Goal: Information Seeking & Learning: Learn about a topic

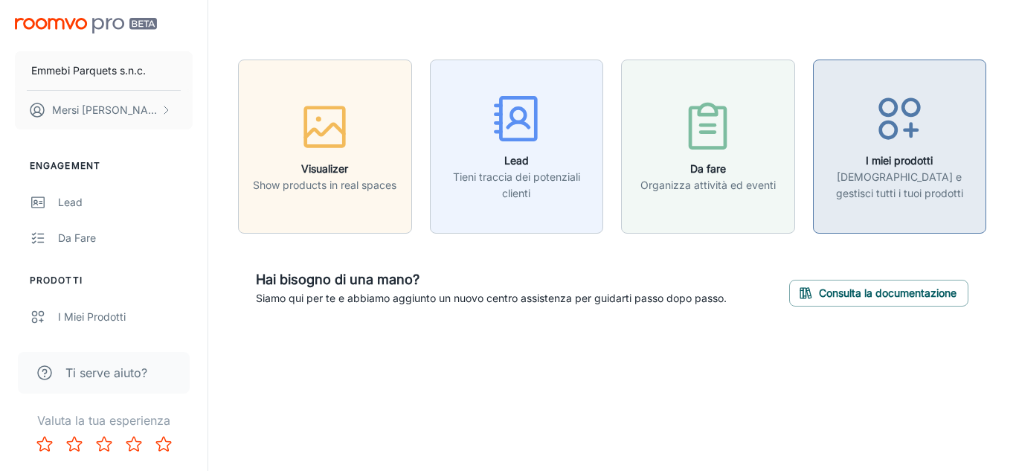
click at [955, 149] on div "button" at bounding box center [899, 122] width 155 height 62
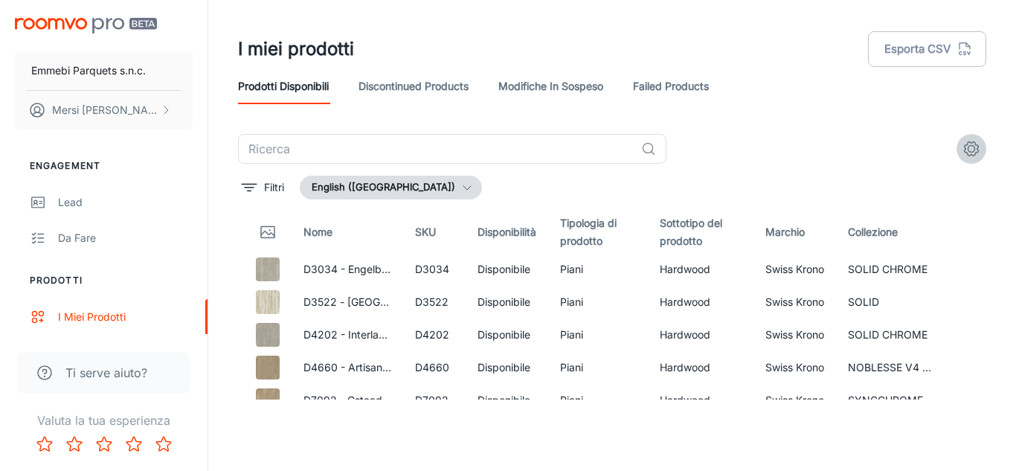
click at [973, 149] on icon "settings" at bounding box center [971, 149] width 18 height 18
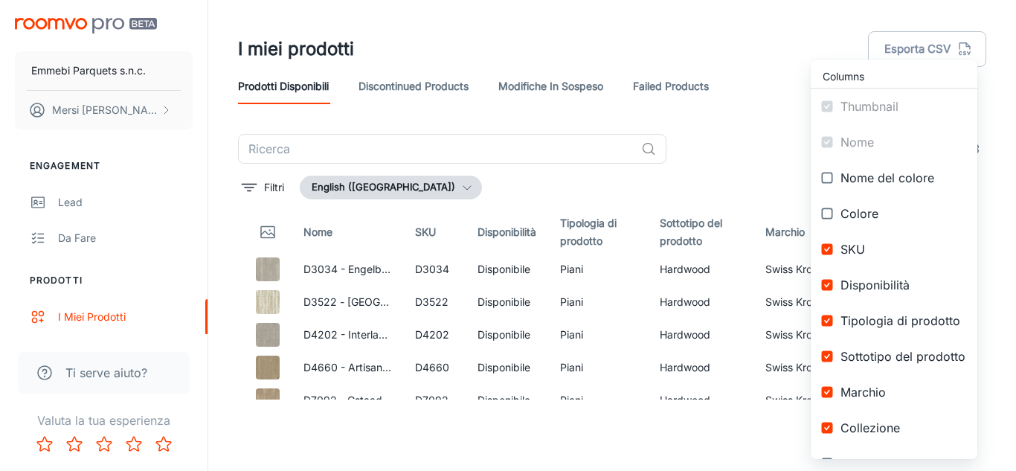
click at [776, 49] on div at bounding box center [508, 235] width 1016 height 471
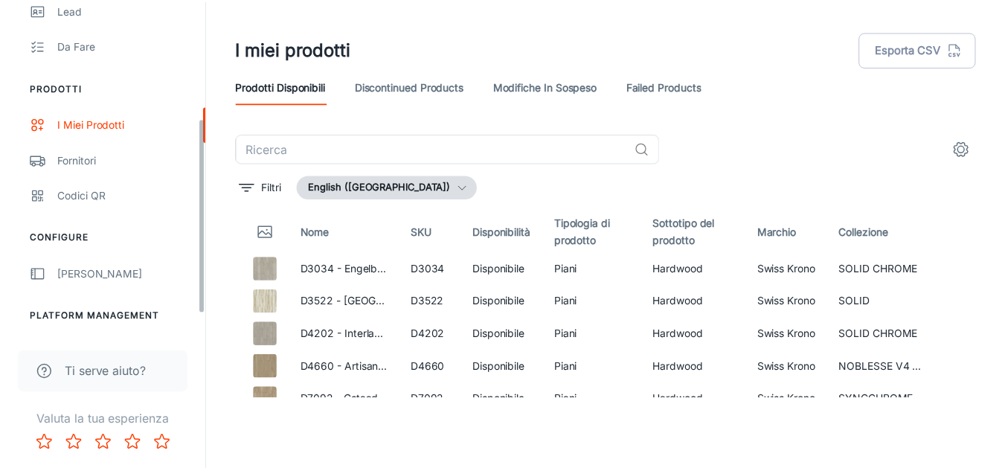
scroll to position [230, 0]
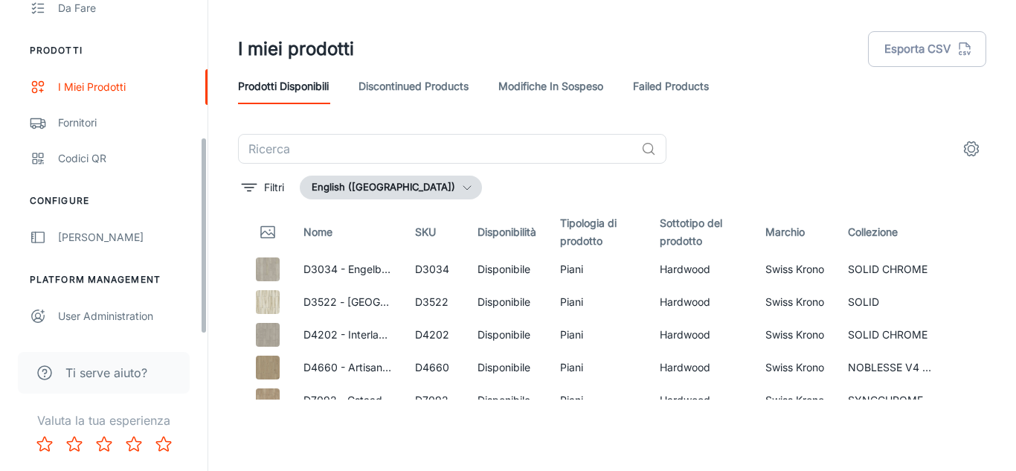
drag, startPoint x: 202, startPoint y: 101, endPoint x: 203, endPoint y: 256, distance: 154.7
click at [203, 256] on div "Emmebi Parquets s.n.c. Mersi Stefano Engagement Lead Da fare Prodotti I miei pr…" at bounding box center [103, 167] width 207 height 334
click at [96, 225] on link "[PERSON_NAME]" at bounding box center [103, 237] width 207 height 36
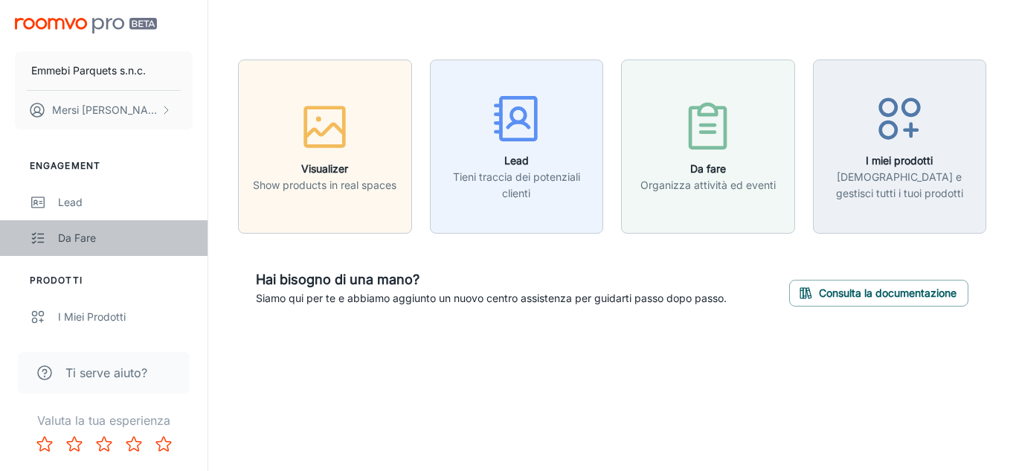
click at [68, 236] on div "Da fare" at bounding box center [125, 238] width 135 height 16
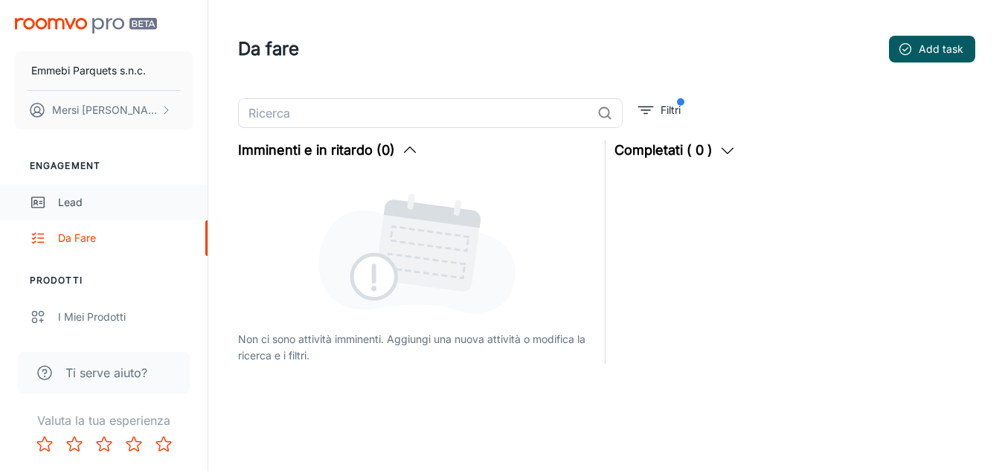
click at [75, 210] on div "Lead" at bounding box center [125, 202] width 135 height 16
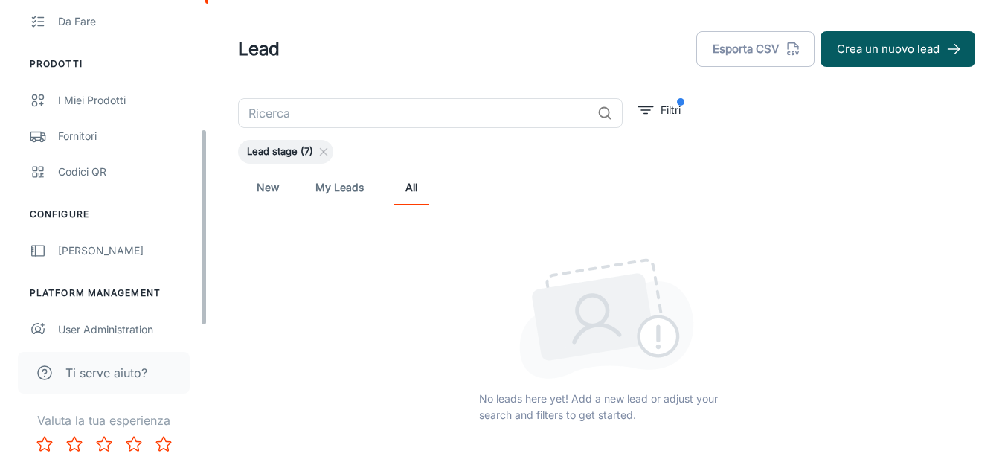
scroll to position [230, 0]
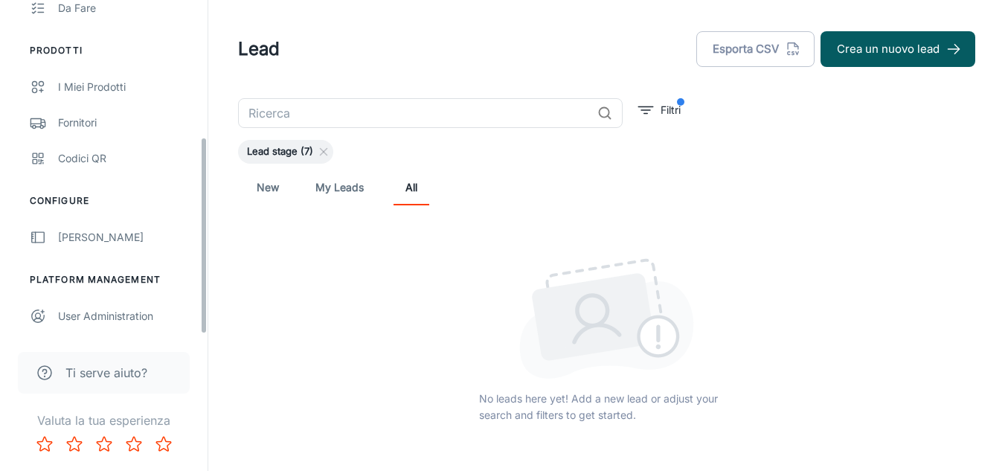
drag, startPoint x: 202, startPoint y: 149, endPoint x: 202, endPoint y: 292, distance: 142.0
click at [202, 292] on div "Emmebi Parquets s.n.c. Mersi Stefano Engagement Lead Da fare Prodotti I miei pr…" at bounding box center [103, 167] width 207 height 334
click at [111, 133] on link "Fornitori" at bounding box center [103, 123] width 207 height 36
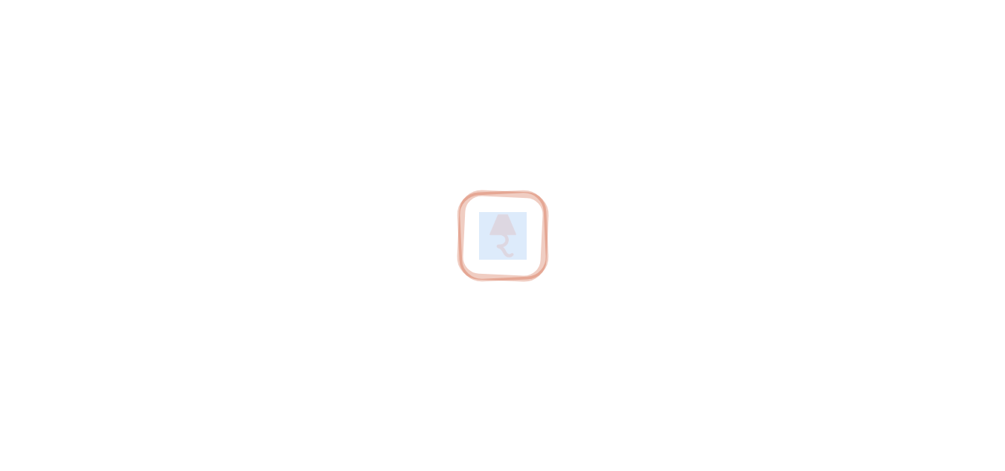
click at [111, 133] on div at bounding box center [502, 235] width 1005 height 471
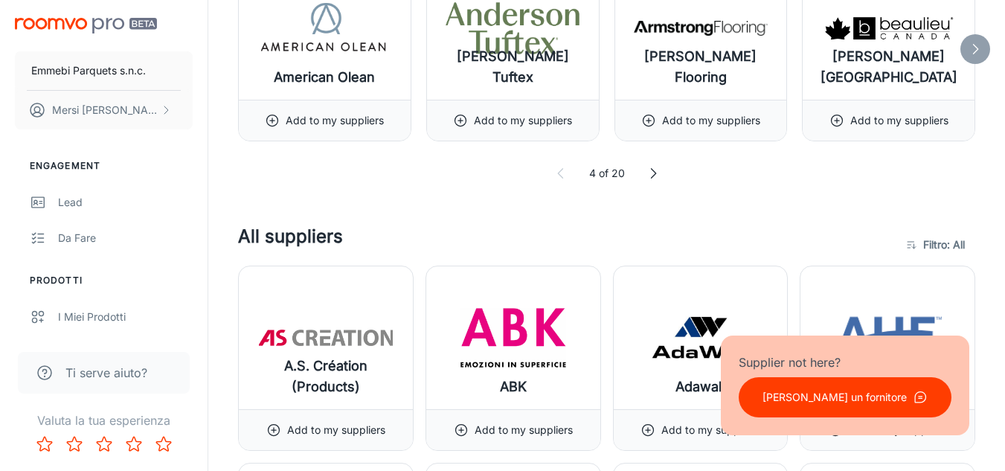
scroll to position [915, 0]
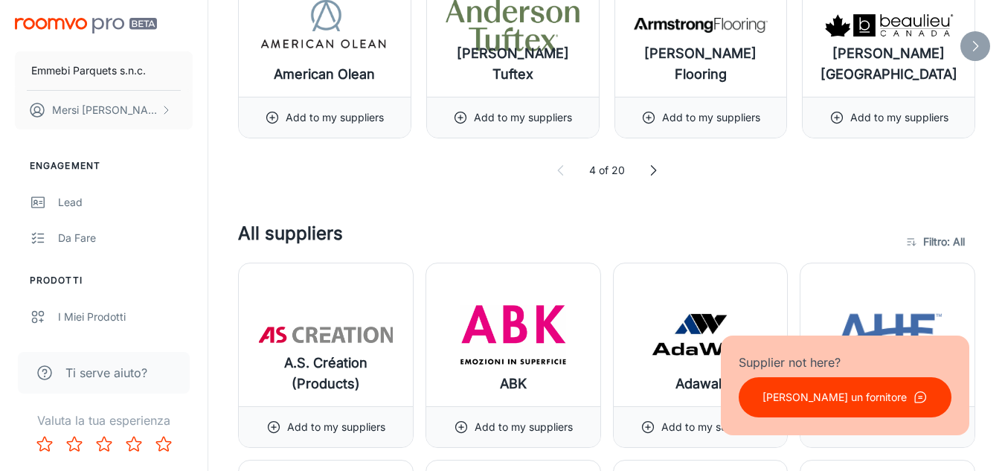
click at [71, 18] on div "Emmebi Parquets s.n.c. Mersi Stefano" at bounding box center [103, 70] width 207 height 141
click at [71, 23] on img "scrollable content" at bounding box center [86, 26] width 142 height 16
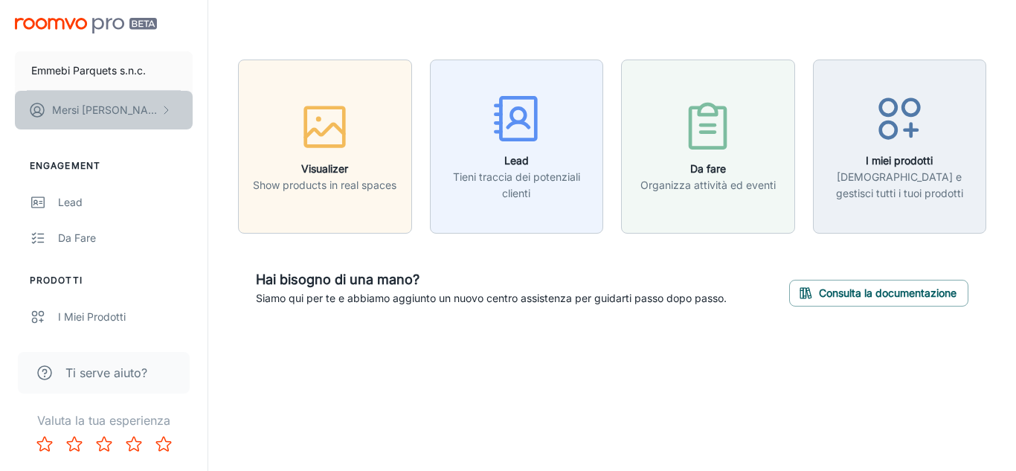
click at [161, 106] on icon "scrollable content" at bounding box center [166, 110] width 12 height 12
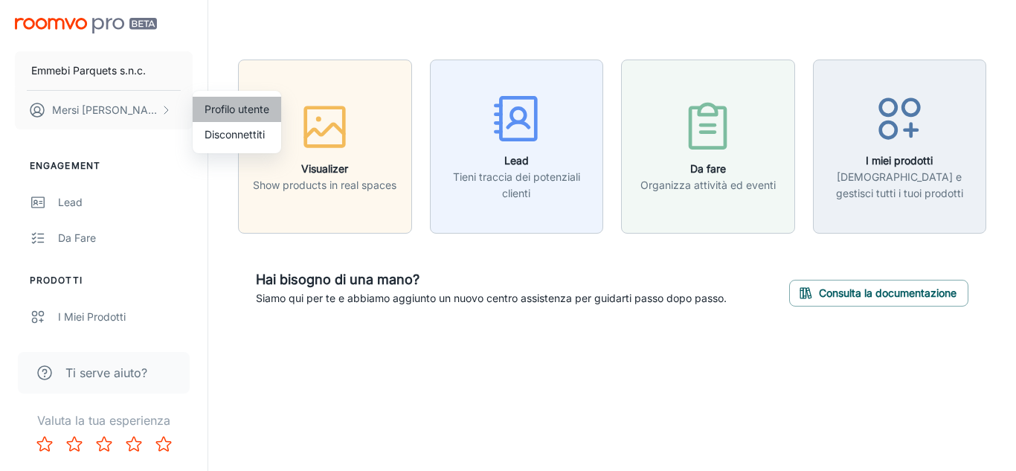
click at [222, 112] on li "Profilo utente" at bounding box center [237, 109] width 88 height 25
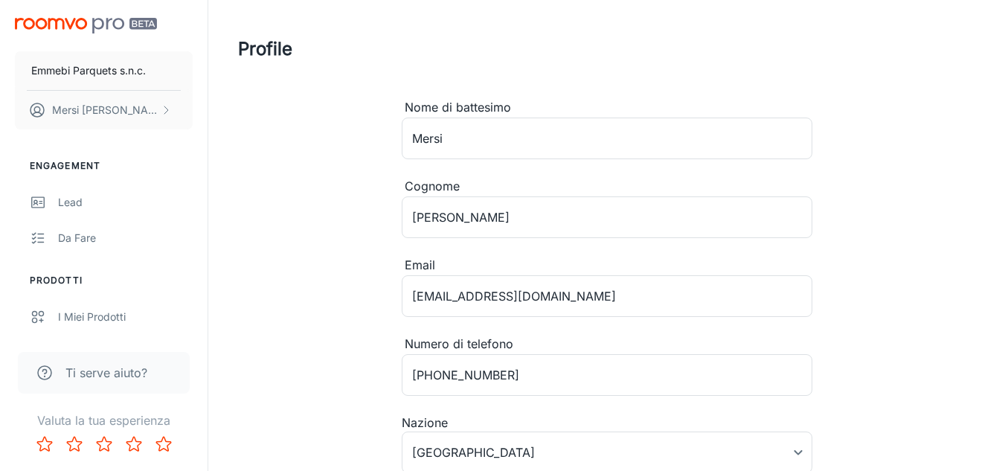
scroll to position [219, 0]
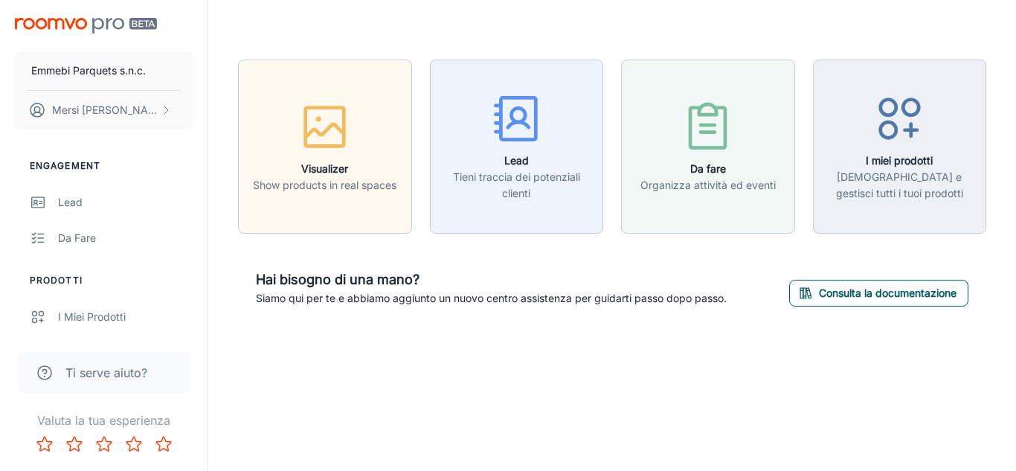
drag, startPoint x: 829, startPoint y: 306, endPoint x: 849, endPoint y: 289, distance: 26.4
click at [849, 289] on div "Hai bisogno di una mano? Siamo qui per te e abbiamo aggiunto un nuovo centro as…" at bounding box center [612, 287] width 748 height 73
click at [849, 289] on button "Consulta la documentazione" at bounding box center [878, 293] width 179 height 27
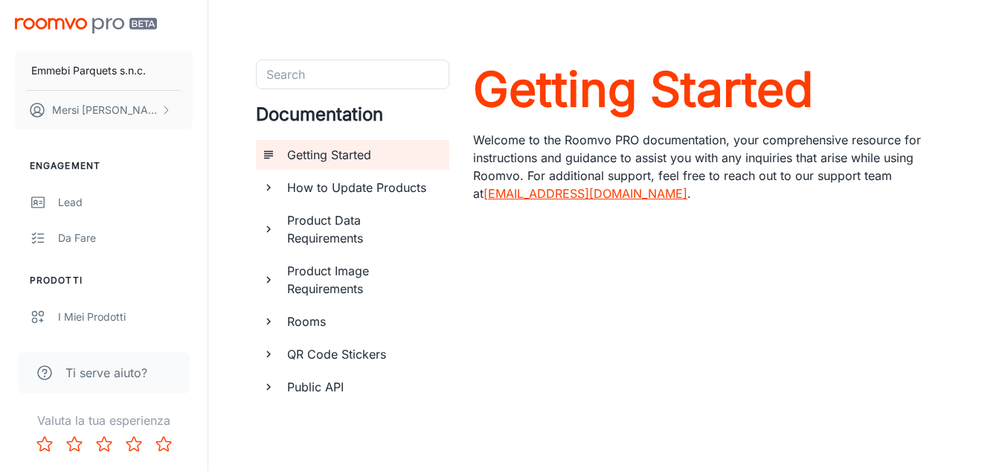
scroll to position [69, 0]
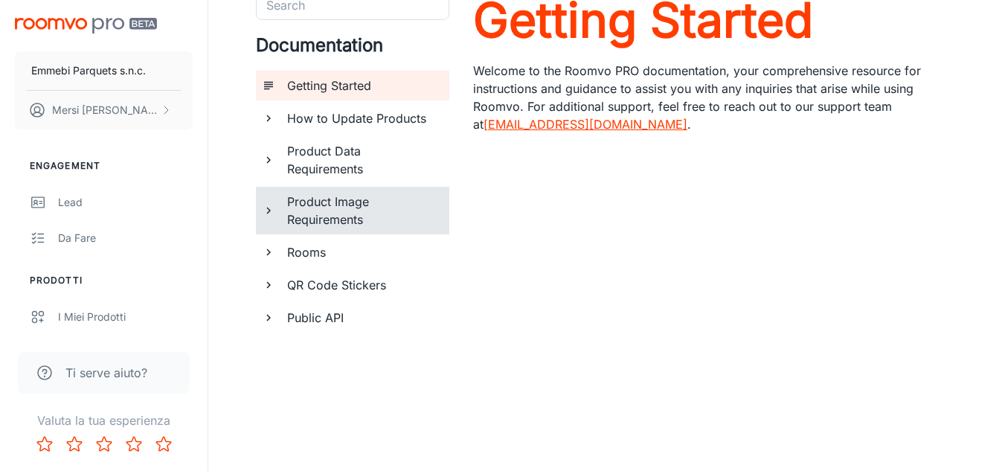
click at [324, 201] on h6 "Product Image Requirements" at bounding box center [362, 211] width 150 height 36
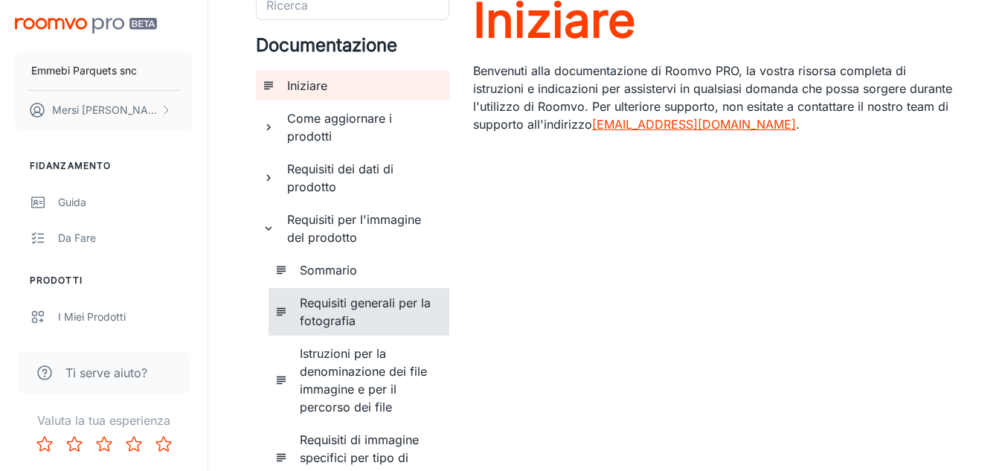
click at [378, 321] on h6 "Requisiti generali per la fotografia" at bounding box center [369, 312] width 138 height 36
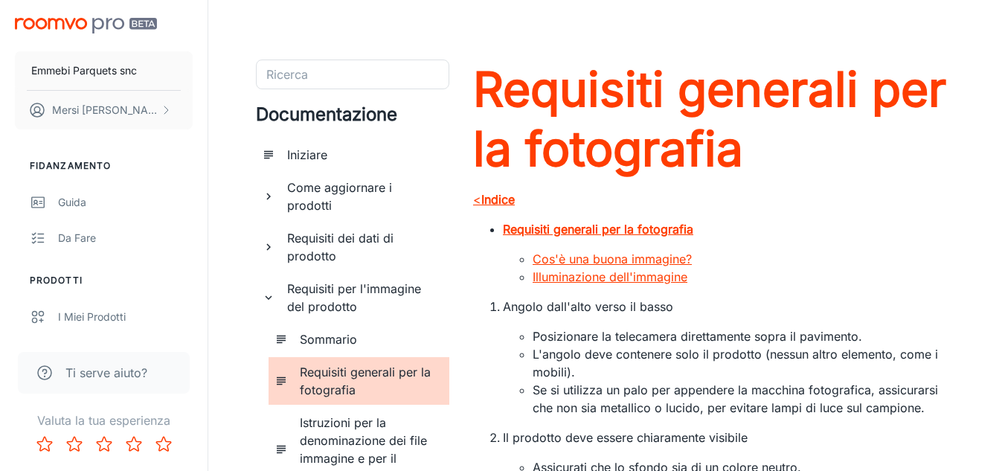
click at [364, 310] on h6 "Requisiti per l'immagine del prodotto" at bounding box center [362, 298] width 150 height 36
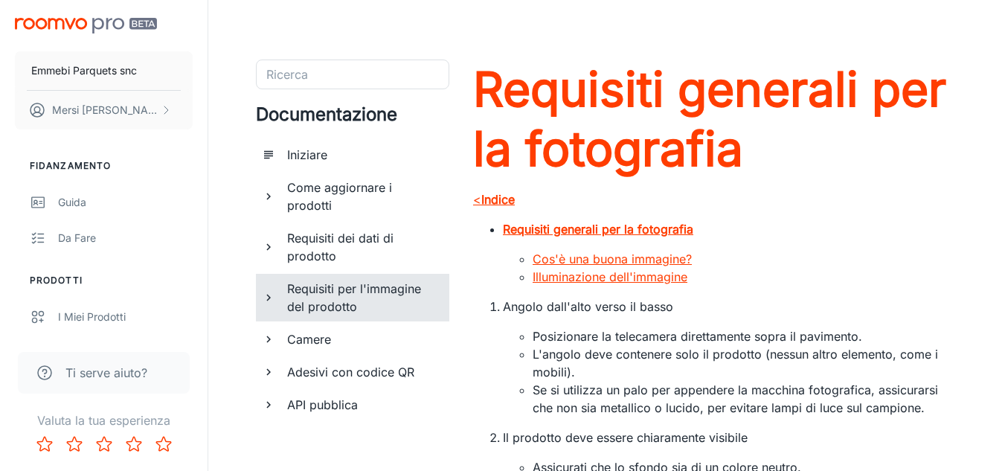
click at [364, 310] on h6 "Requisiti per l'immagine del prodotto" at bounding box center [362, 298] width 150 height 36
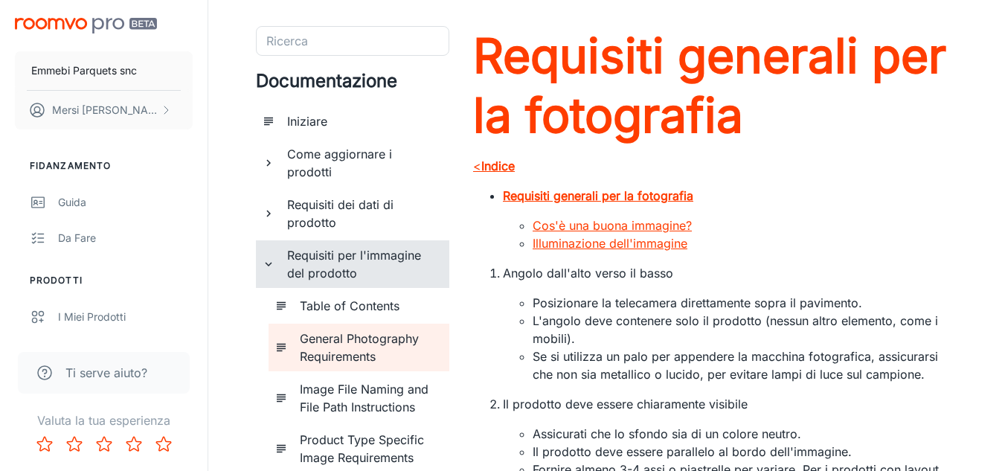
scroll to position [42, 0]
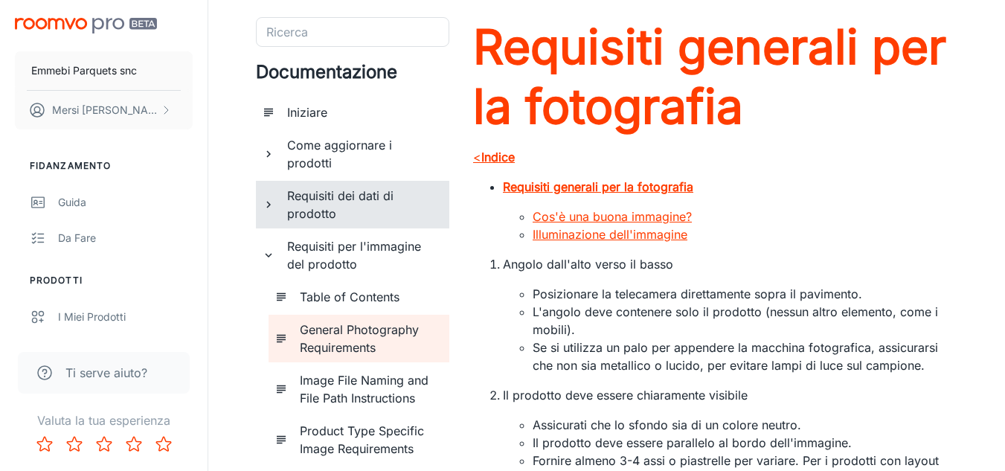
click at [331, 210] on font "Requisiti dei dati di prodotto" at bounding box center [340, 204] width 106 height 33
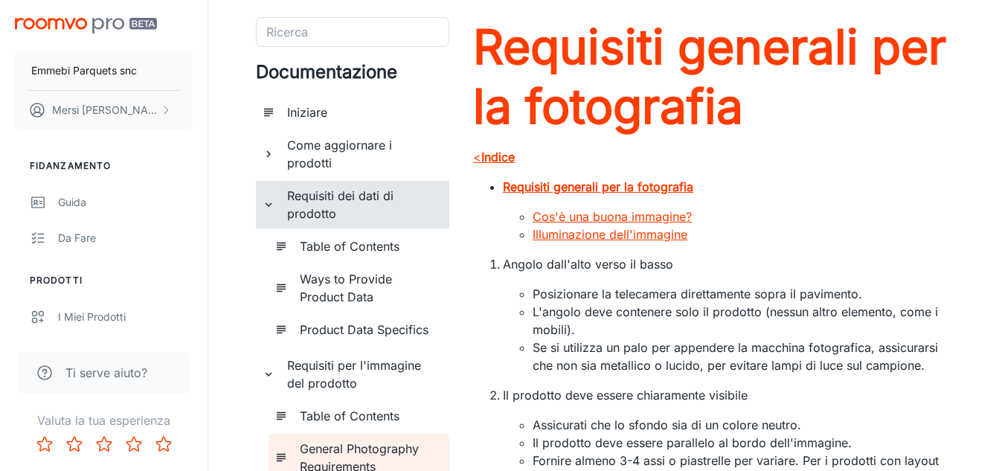
scroll to position [454, 0]
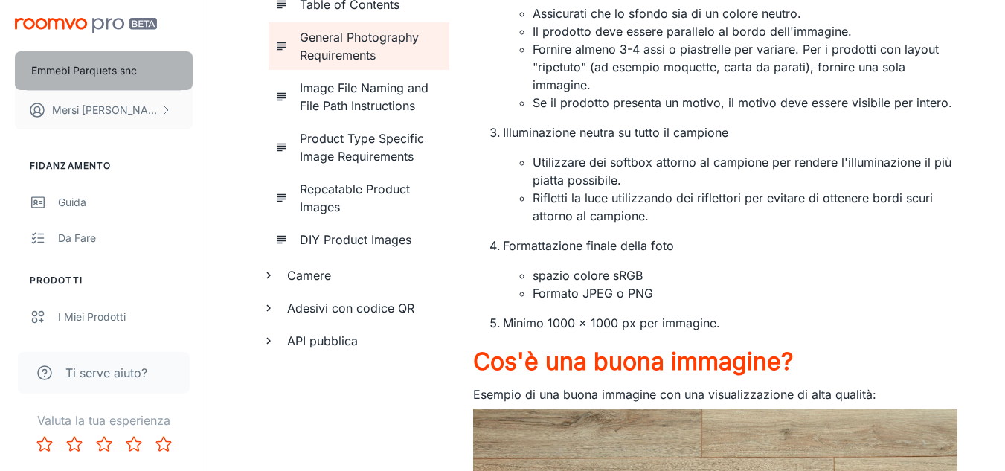
click at [132, 67] on font "Emmebi Parquets snc" at bounding box center [84, 70] width 106 height 13
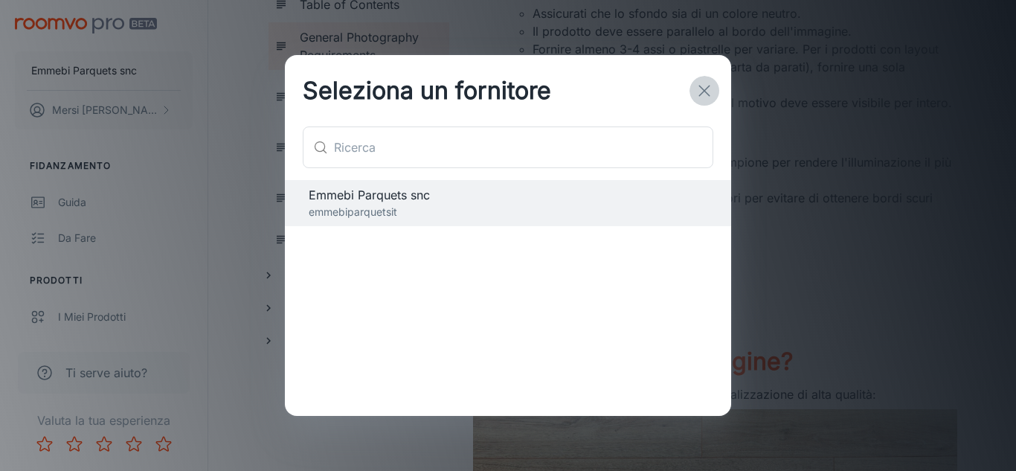
click at [705, 83] on icon "button" at bounding box center [704, 91] width 18 height 18
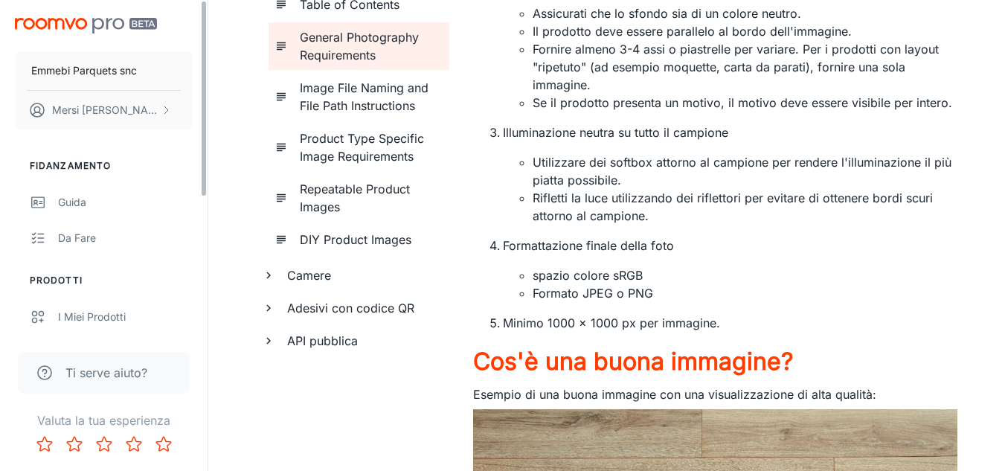
click at [202, 285] on li "Prodotti" at bounding box center [103, 280] width 207 height 13
click at [205, 271] on div "Fidanzamento Guida Da fare Prodotti I miei prodotti Fornitori Codici QR Configu…" at bounding box center [103, 352] width 207 height 422
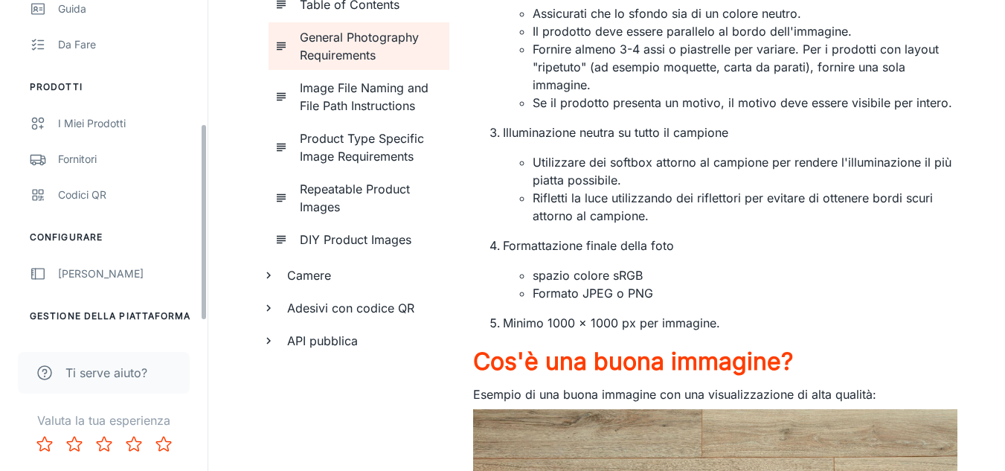
scroll to position [230, 0]
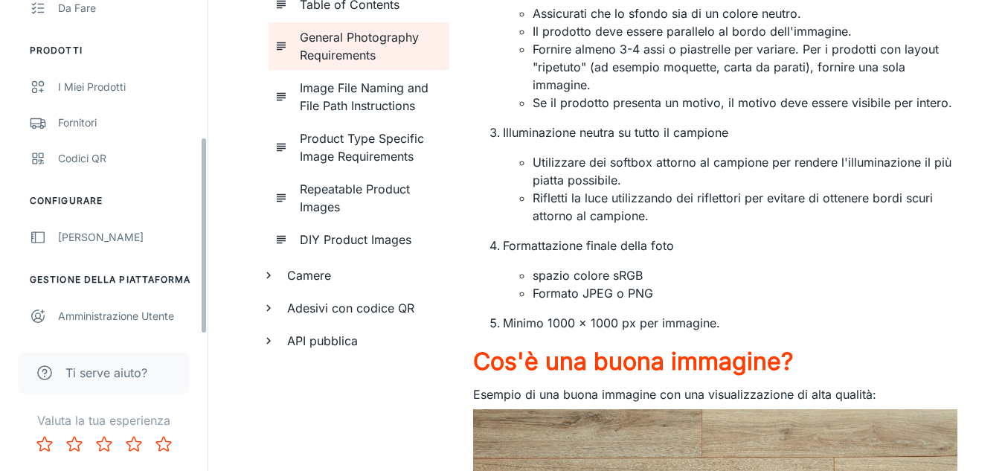
drag, startPoint x: 202, startPoint y: 190, endPoint x: 202, endPoint y: 340, distance: 149.5
click at [202, 340] on div "Emmebi Parquets snc Mersi Stefano Fidanzamento Guida Da fare Prodotti I miei pr…" at bounding box center [104, 235] width 208 height 471
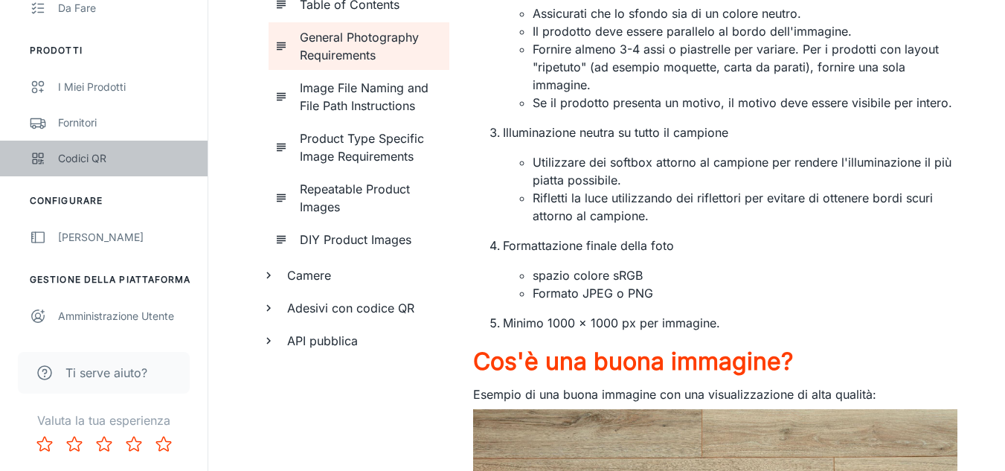
click at [98, 156] on font "Codici QR" at bounding box center [82, 158] width 48 height 13
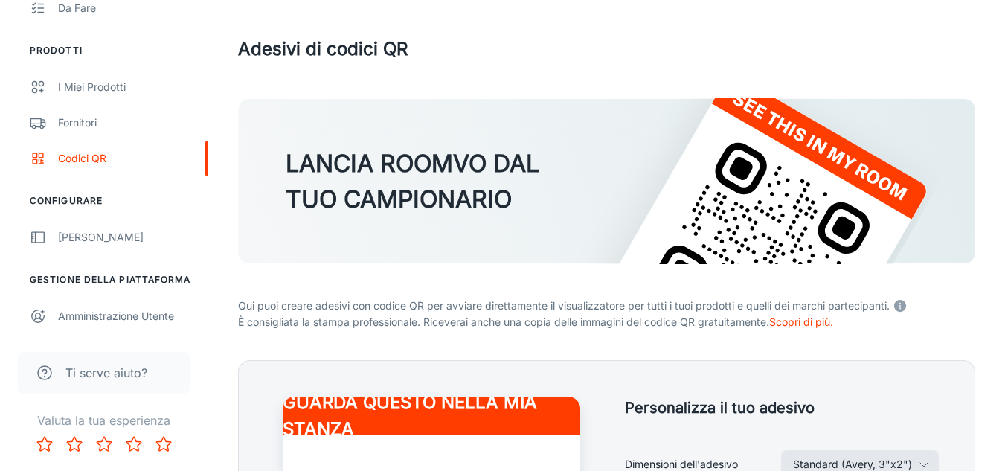
scroll to position [411, 0]
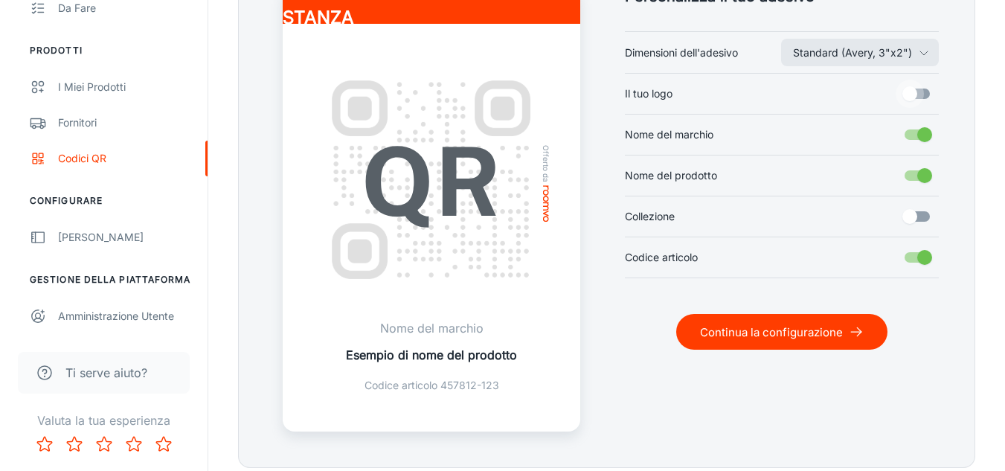
click at [909, 103] on input "Il tuo logo" at bounding box center [909, 94] width 85 height 28
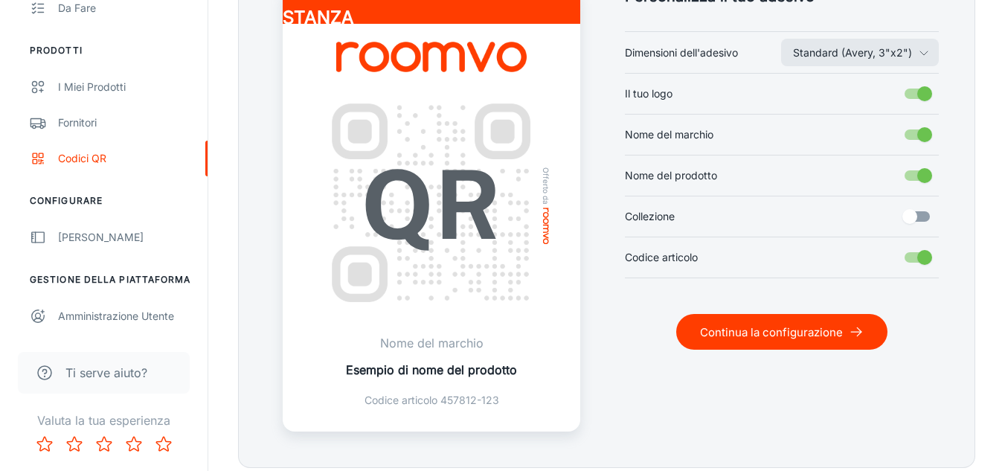
click at [909, 103] on input "Il tuo logo" at bounding box center [924, 94] width 85 height 28
checkbox input "false"
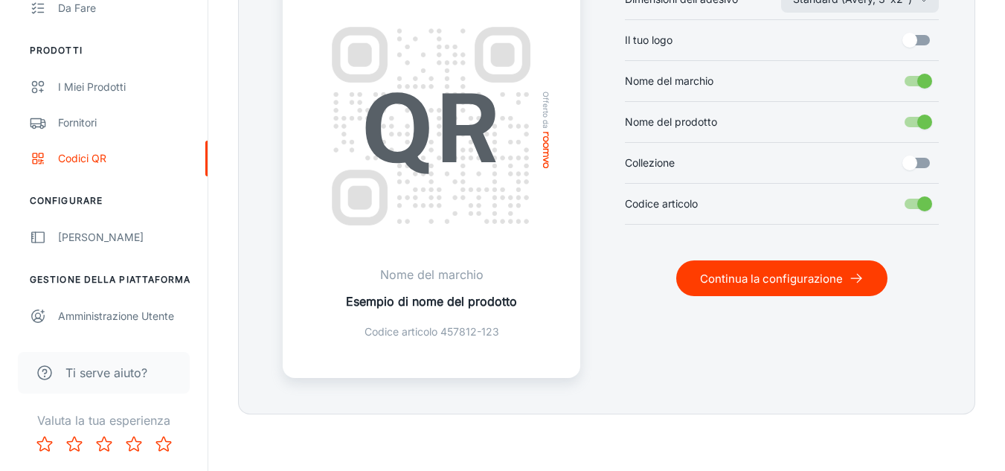
scroll to position [468, 0]
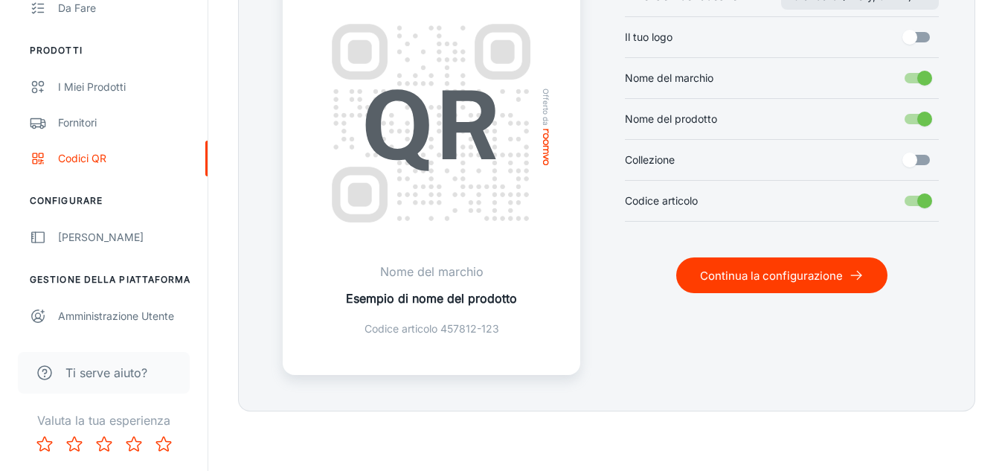
click at [405, 274] on font "Nome del marchio" at bounding box center [431, 271] width 103 height 15
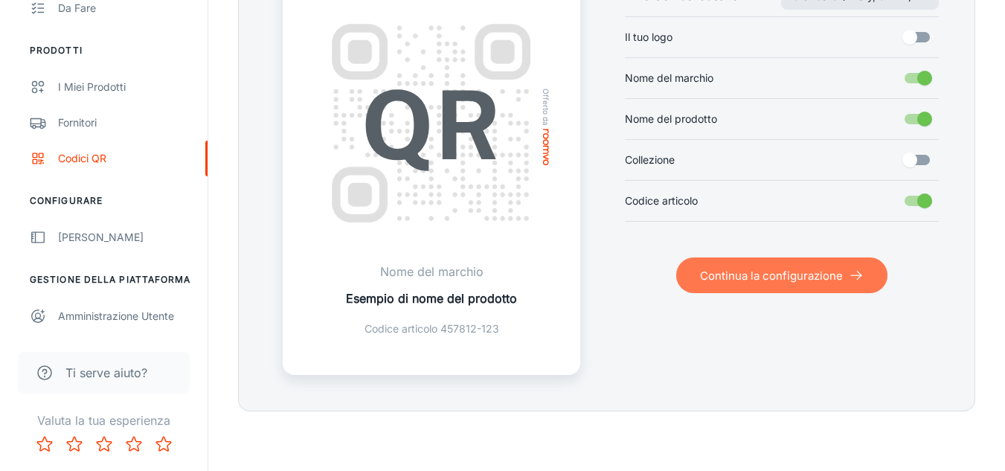
click at [859, 281] on icon "submit" at bounding box center [855, 275] width 15 height 15
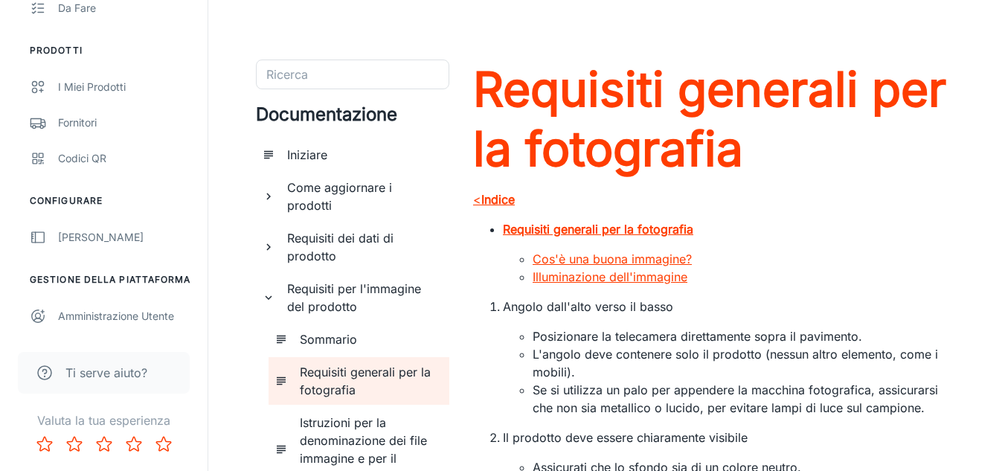
scroll to position [411, 0]
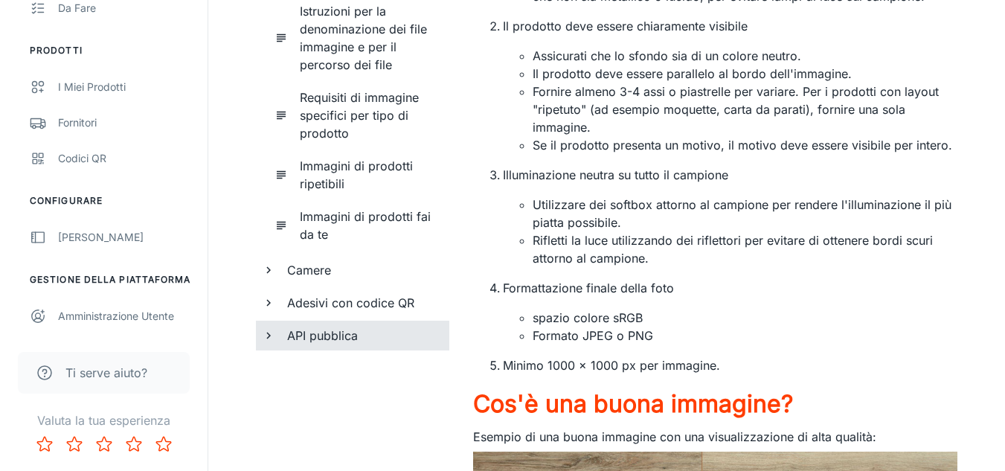
click at [317, 330] on font "API pubblica" at bounding box center [322, 335] width 71 height 15
click at [317, 379] on div "Getting a Refresh Token" at bounding box center [368, 368] width 149 height 30
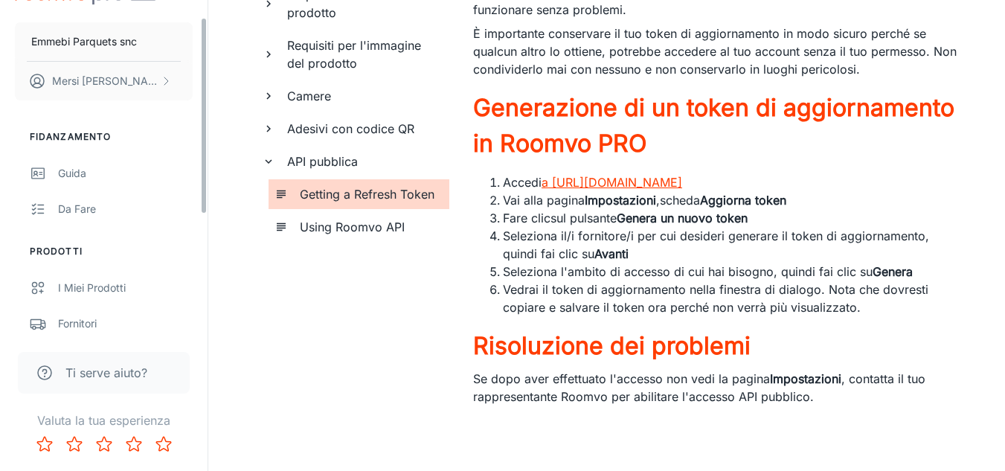
scroll to position [30, 0]
drag, startPoint x: 202, startPoint y: 158, endPoint x: 221, endPoint y: 39, distance: 120.4
click at [221, 39] on div "Emmebi Parquets snc Mersi Stefano Fidanzamento Guida Da fare Prodotti I miei pr…" at bounding box center [502, 114] width 1005 height 714
click at [108, 175] on div "Guida" at bounding box center [125, 172] width 135 height 16
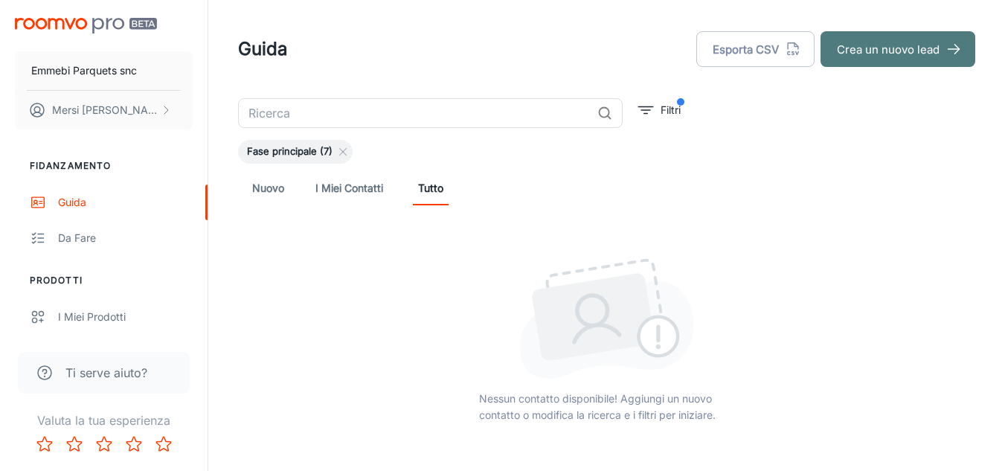
click at [866, 43] on font "Crea un nuovo lead" at bounding box center [888, 49] width 103 height 14
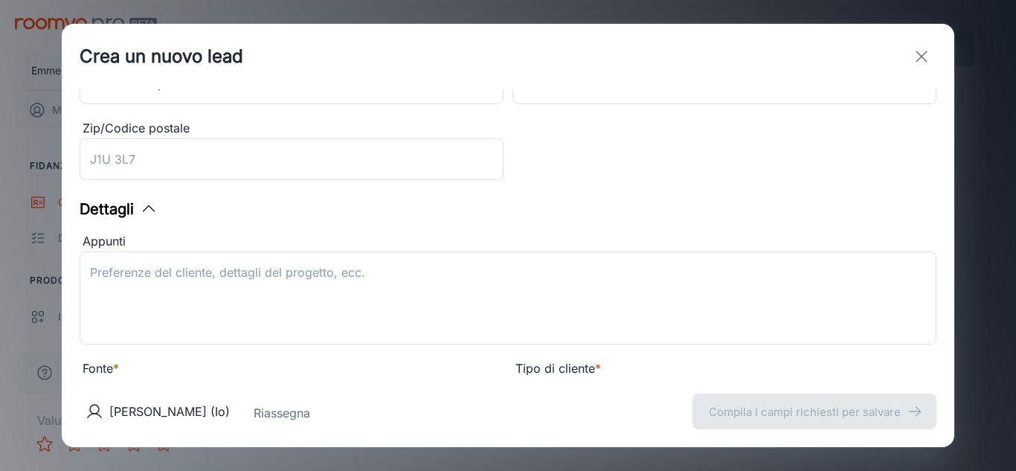
scroll to position [443, 0]
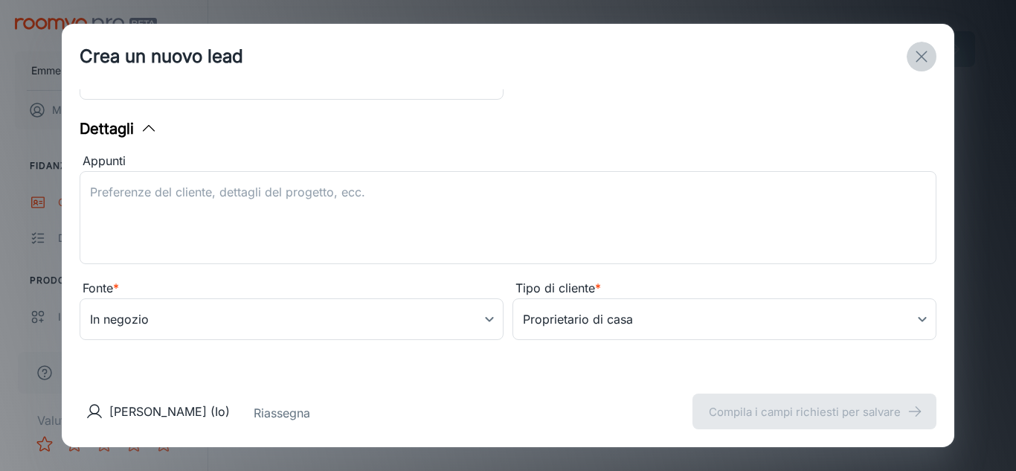
click at [925, 59] on line "Uscita" at bounding box center [921, 56] width 10 height 10
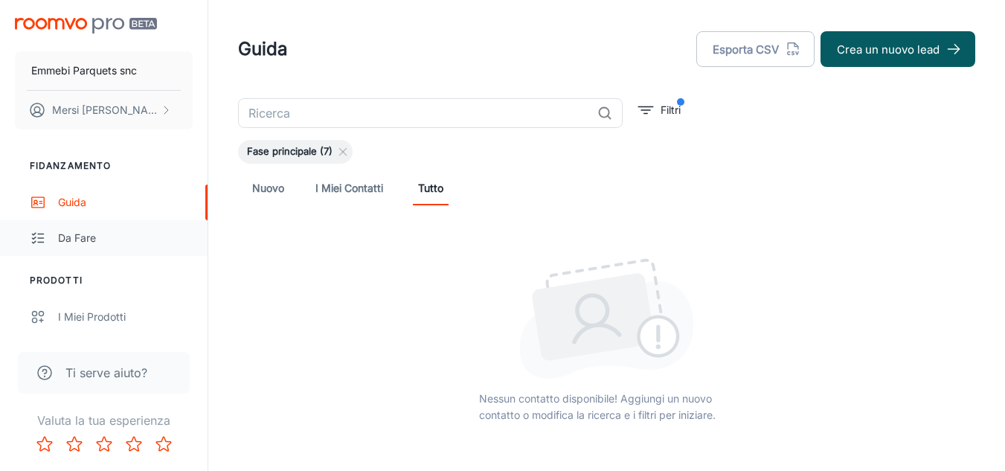
click at [84, 253] on link "Da fare" at bounding box center [103, 238] width 207 height 36
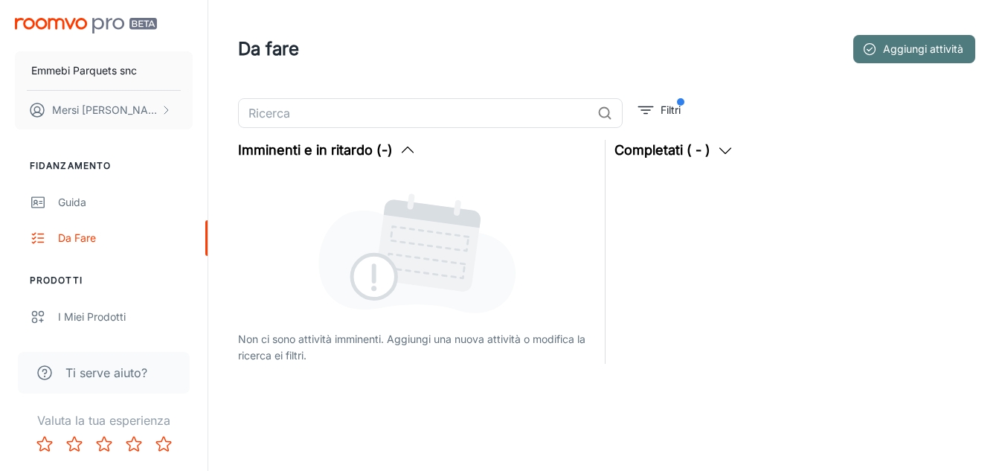
click at [885, 57] on font "Aggiungi attività" at bounding box center [923, 48] width 80 height 19
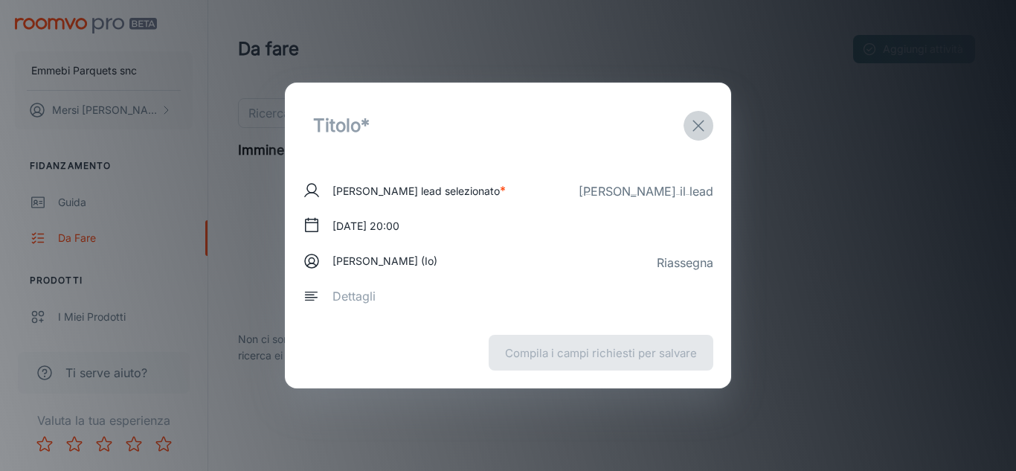
click at [698, 131] on icon "Uscita" at bounding box center [698, 126] width 18 height 18
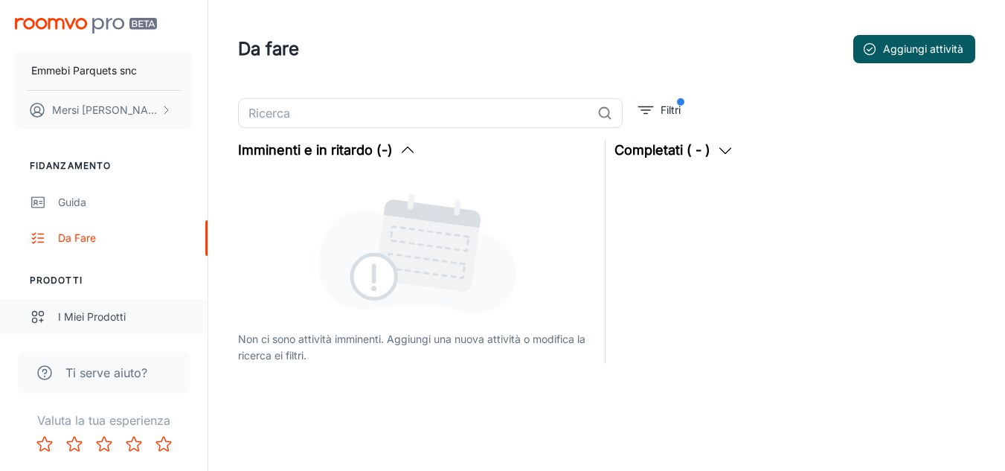
click at [118, 318] on font "I miei prodotti" at bounding box center [92, 316] width 68 height 13
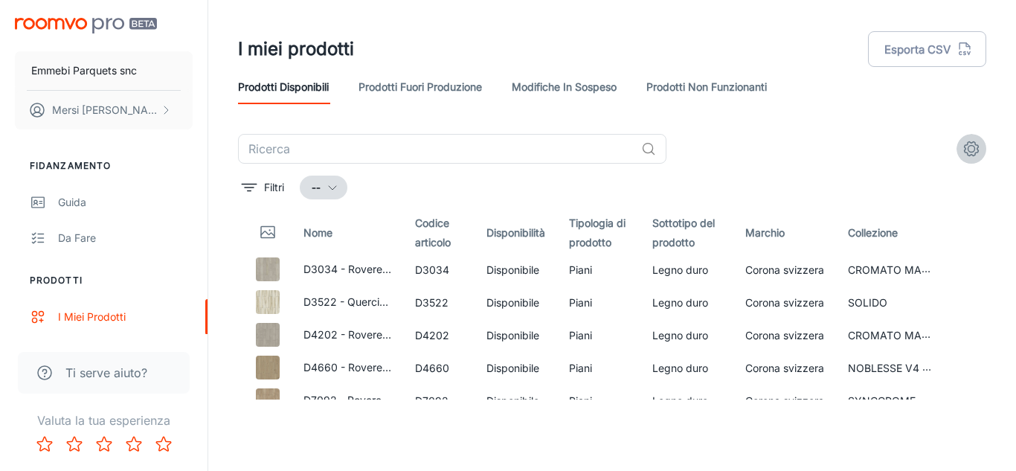
click at [976, 154] on icon "impostazioni" at bounding box center [971, 149] width 18 height 18
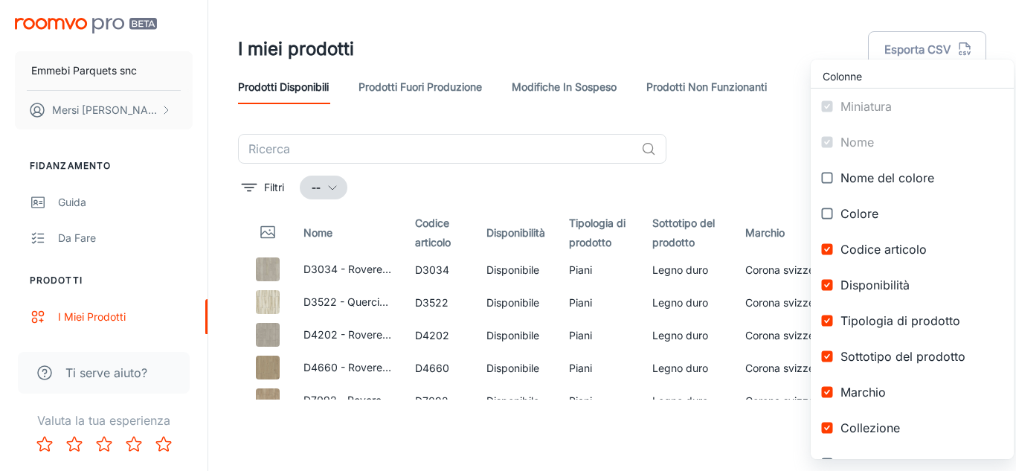
click at [491, 26] on div at bounding box center [508, 235] width 1016 height 471
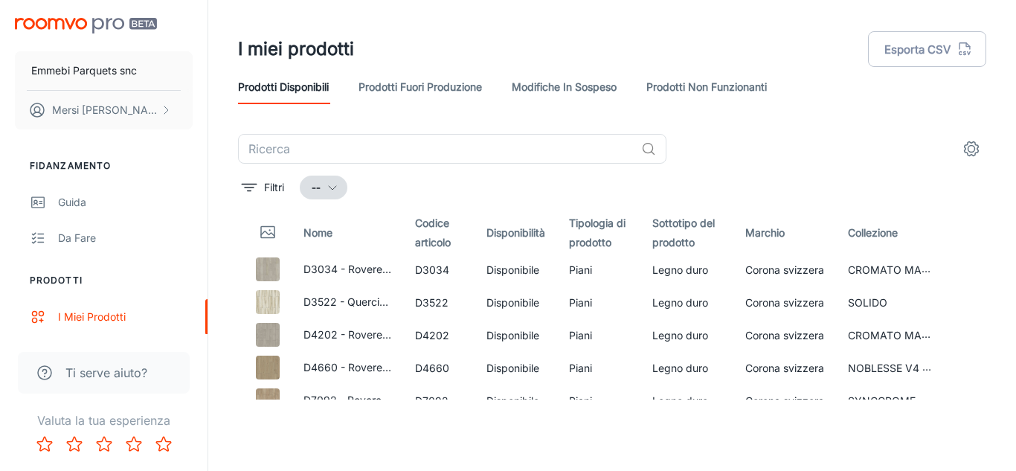
click at [334, 196] on button "--" at bounding box center [324, 187] width 48 height 24
click at [334, 196] on div at bounding box center [508, 235] width 1016 height 471
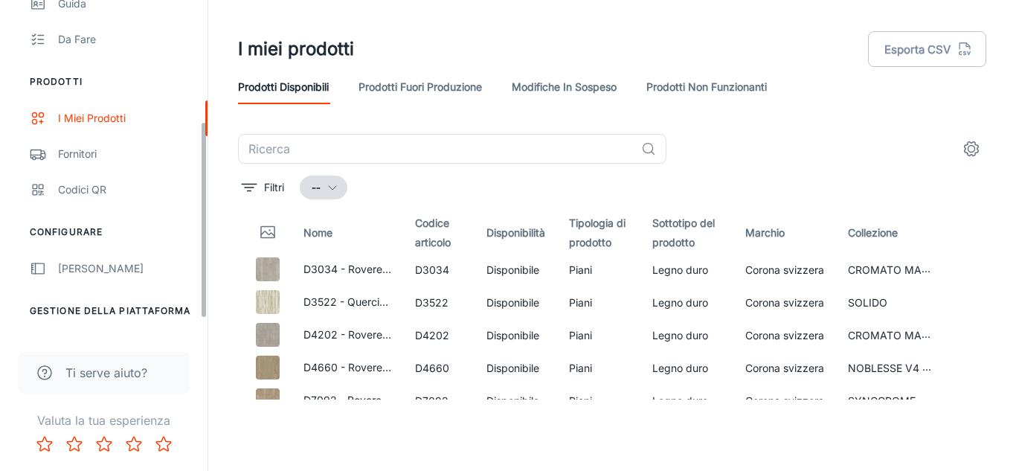
scroll to position [230, 0]
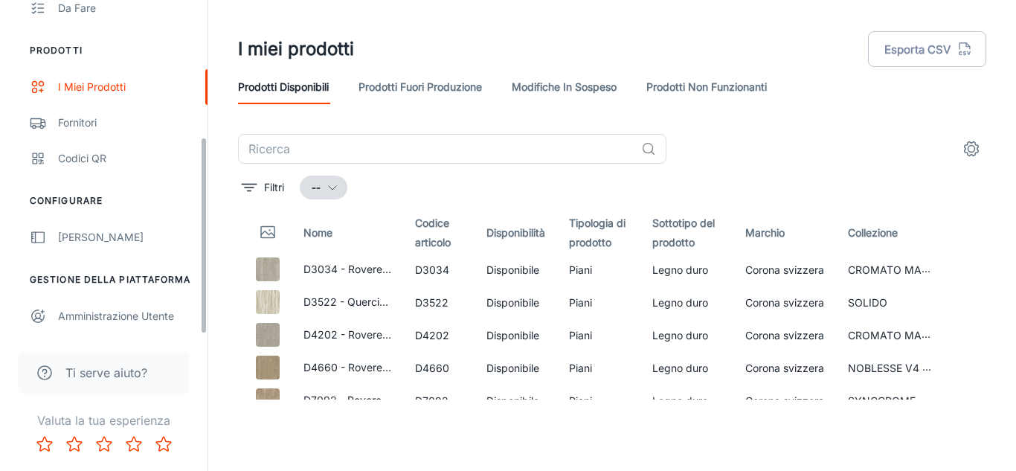
drag, startPoint x: 205, startPoint y: 154, endPoint x: 201, endPoint y: 303, distance: 149.5
click at [201, 303] on div "Emmebi Parquets snc Mersi Stefano Fidanzamento Guida Da fare Prodotti I miei pr…" at bounding box center [103, 167] width 207 height 334
click at [132, 323] on div "Amministrazione utente" at bounding box center [125, 316] width 135 height 16
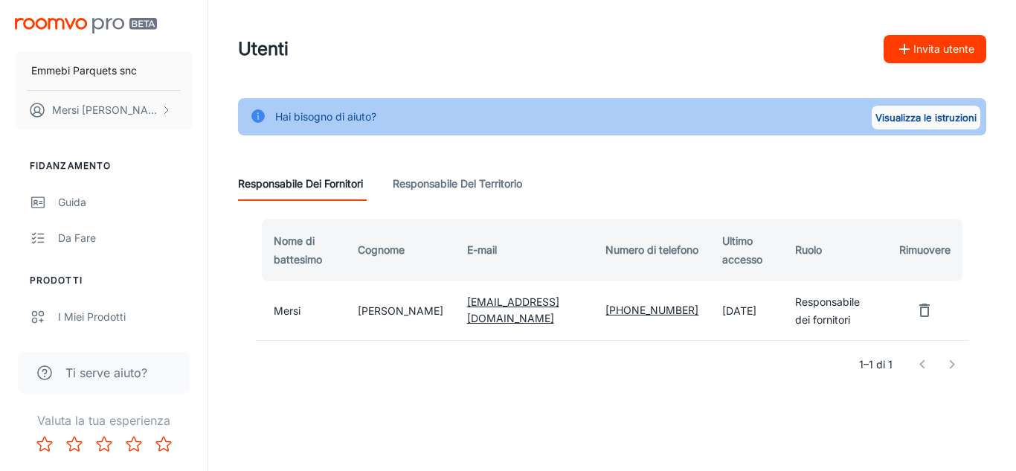
click at [946, 123] on font "Visualizza le istruzioni" at bounding box center [925, 118] width 101 height 12
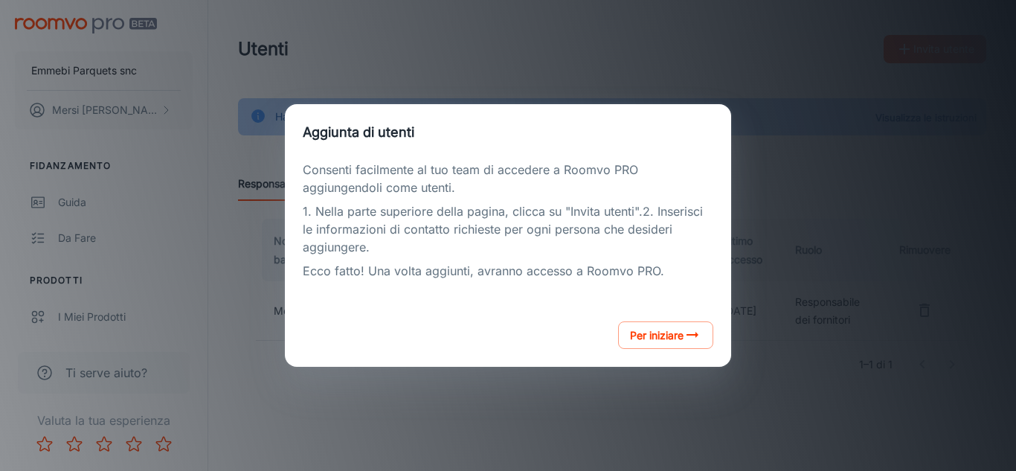
click at [803, 181] on div "Aggiunta di utenti Consenti facilmente al tuo team di accedere a Roomvo PRO agg…" at bounding box center [508, 235] width 980 height 435
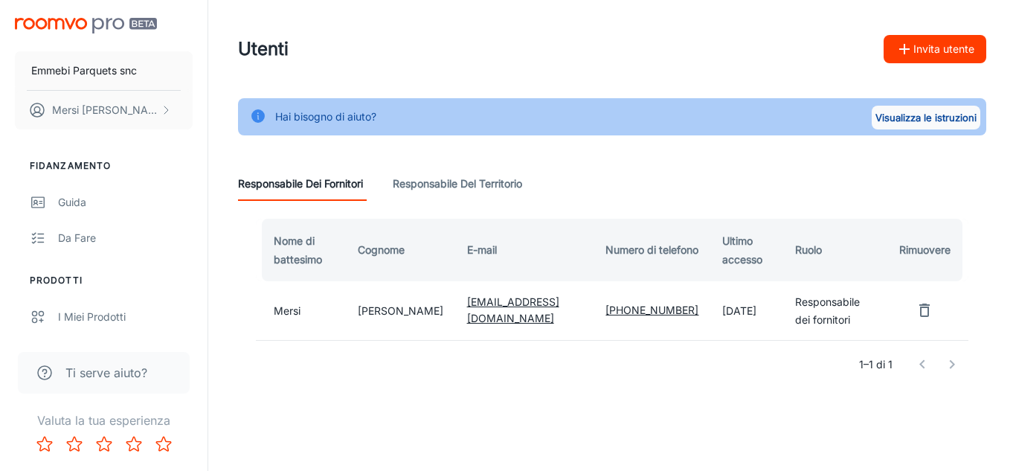
click at [943, 117] on font "Visualizza le istruzioni" at bounding box center [925, 118] width 101 height 12
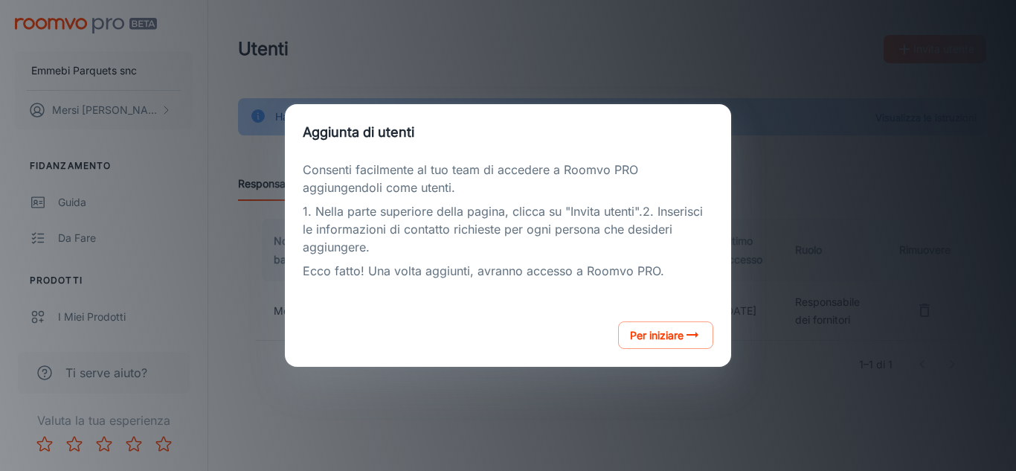
click at [801, 178] on div "Aggiunta di utenti Consenti facilmente al tuo team di accedere a Roomvo PRO agg…" at bounding box center [508, 235] width 980 height 435
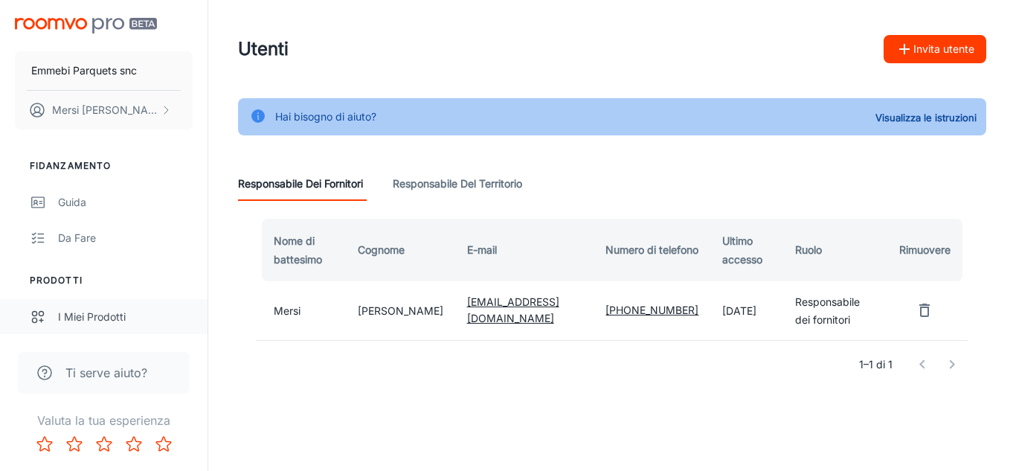
click at [39, 320] on line "contenuto scorrevole" at bounding box center [41, 320] width 4 height 0
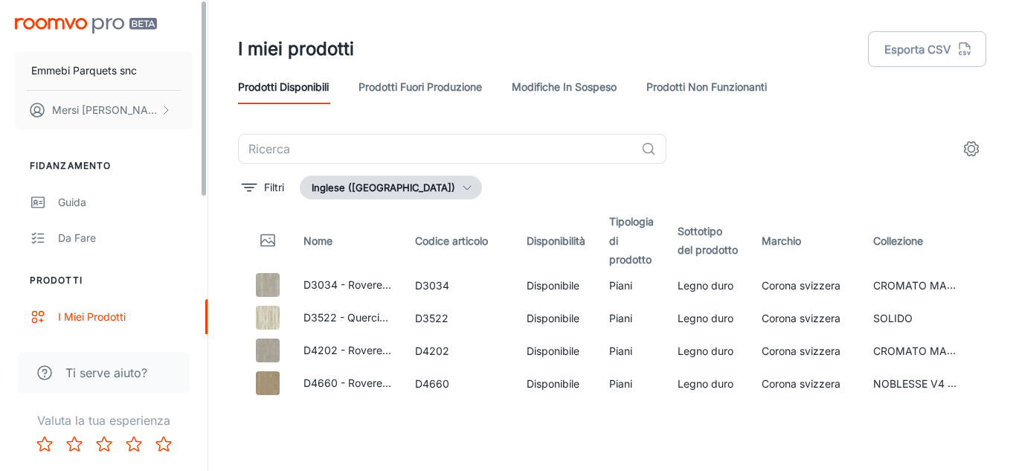
drag, startPoint x: 207, startPoint y: 321, endPoint x: 212, endPoint y: 232, distance: 89.4
click at [212, 232] on div "Emmebi Parquets snc Mersi Stefano Fidanzamento Guida Da fare Prodotti I miei pr…" at bounding box center [508, 229] width 1016 height 459
click at [176, 111] on button "Mersi Stefano" at bounding box center [104, 110] width 178 height 39
click at [90, 17] on div at bounding box center [508, 235] width 1016 height 471
click at [90, 22] on img "contenuto scorrevole" at bounding box center [86, 26] width 142 height 16
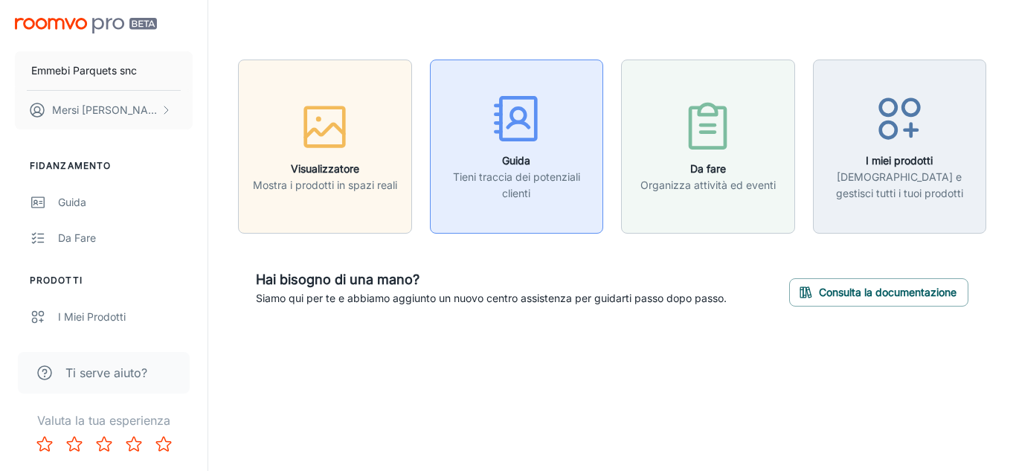
click at [579, 139] on div "button" at bounding box center [516, 122] width 155 height 62
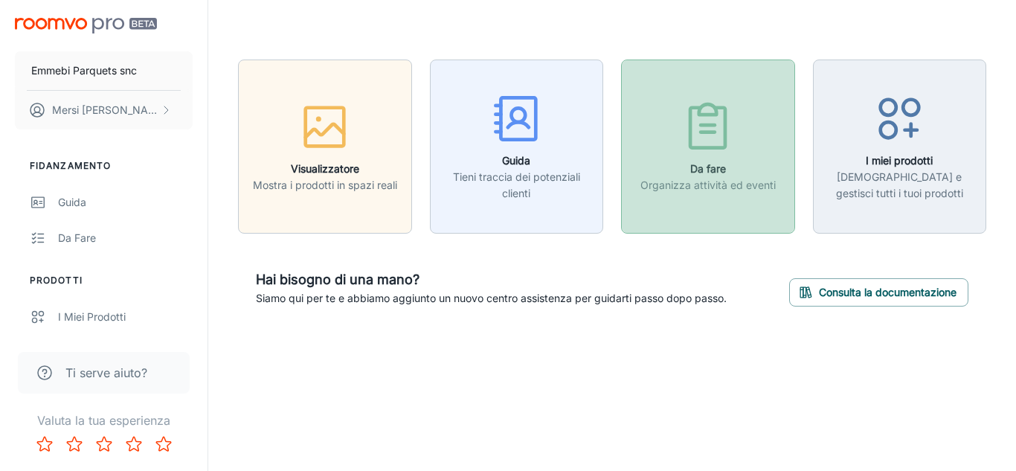
click at [734, 186] on font "Organizza attività ed eventi" at bounding box center [707, 184] width 135 height 13
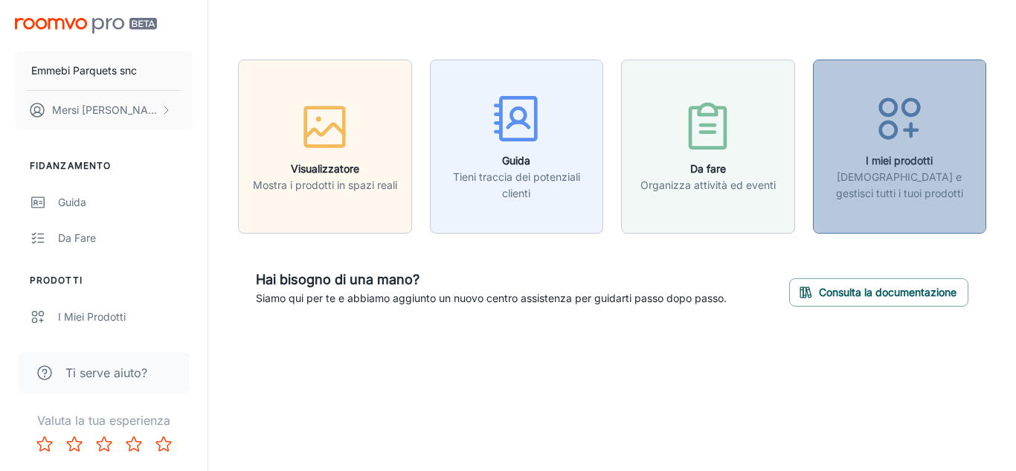
click at [890, 135] on icon "button" at bounding box center [900, 119] width 56 height 56
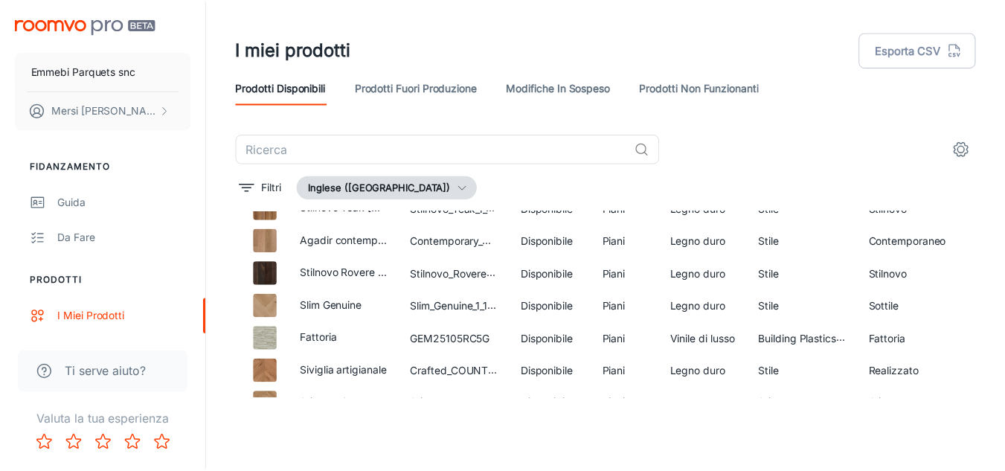
scroll to position [2969, 0]
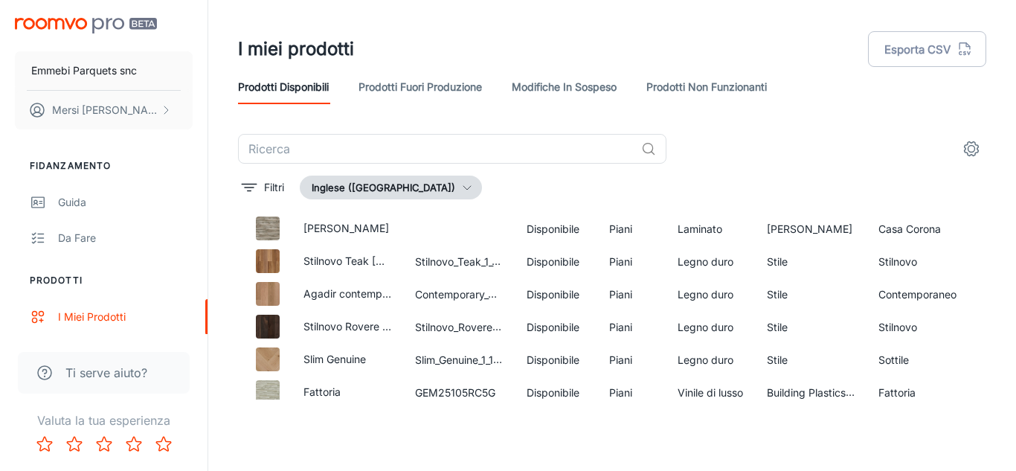
click at [112, 361] on div "Ti serve aiuto?" at bounding box center [104, 373] width 172 height 42
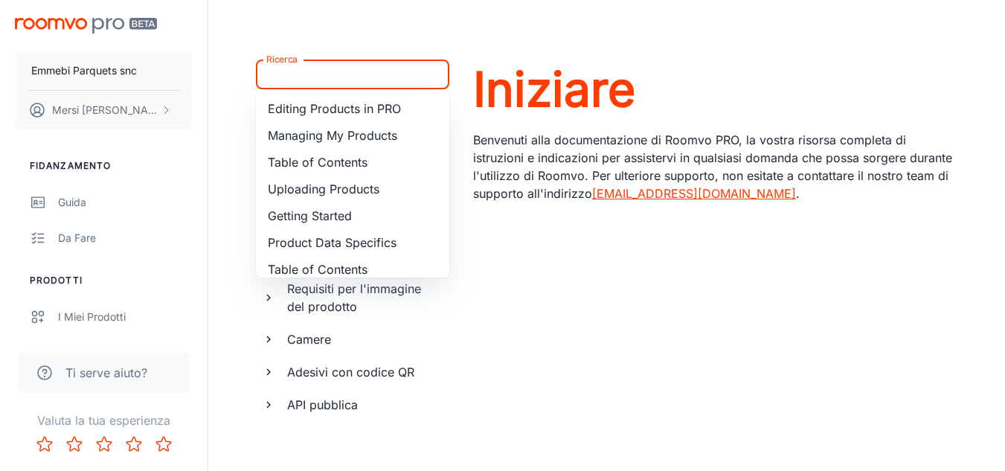
click at [395, 77] on input "Ricerca" at bounding box center [340, 74] width 160 height 21
click at [370, 186] on font "Caricamento dei prodotti" at bounding box center [338, 188] width 141 height 15
type input "Uploading Products"
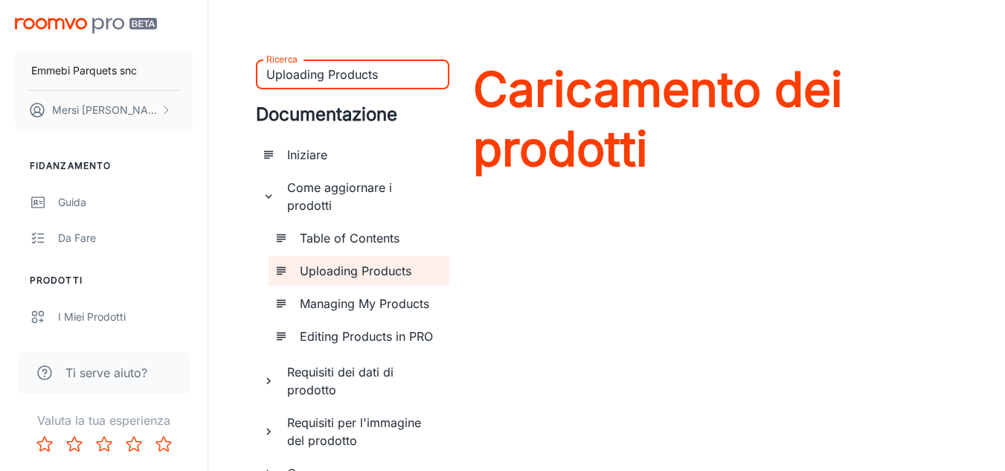
click at [352, 193] on font "Come aggiornare i prodotti" at bounding box center [339, 196] width 105 height 33
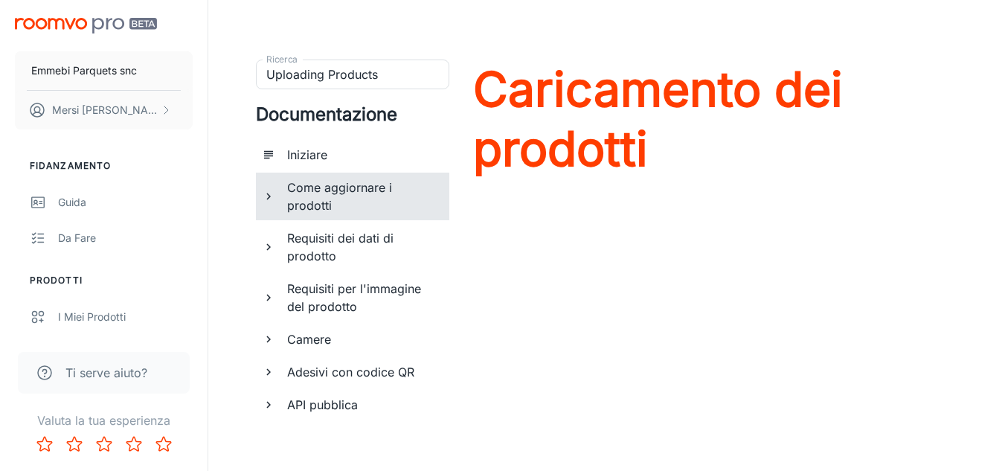
click at [352, 193] on font "Come aggiornare i prodotti" at bounding box center [339, 196] width 105 height 33
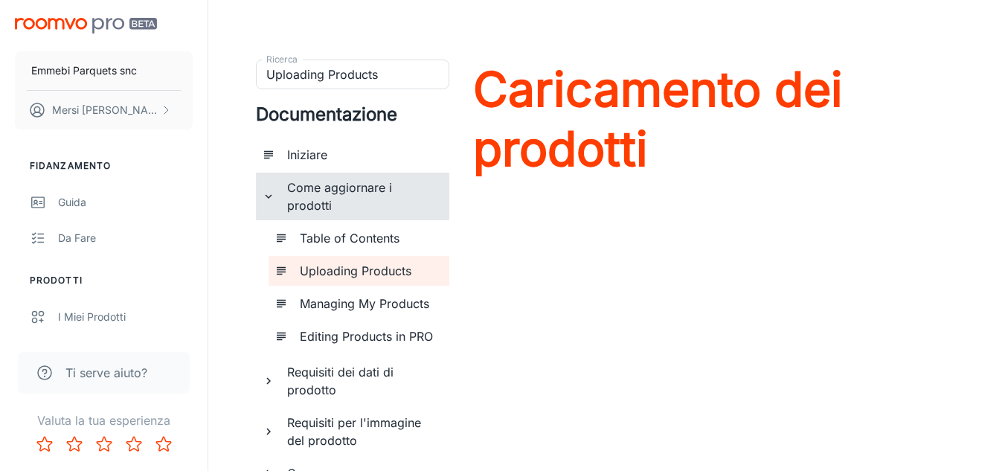
click at [336, 271] on h6 "Uploading Products" at bounding box center [369, 271] width 138 height 18
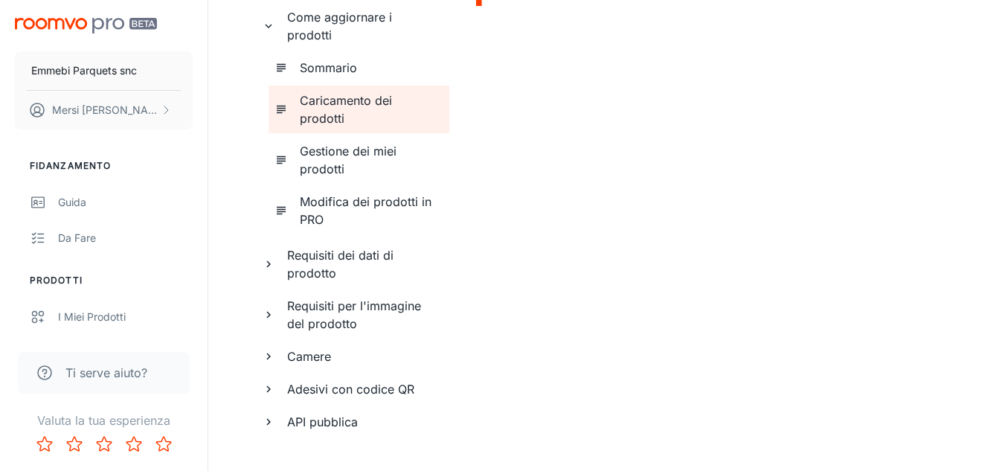
scroll to position [185, 0]
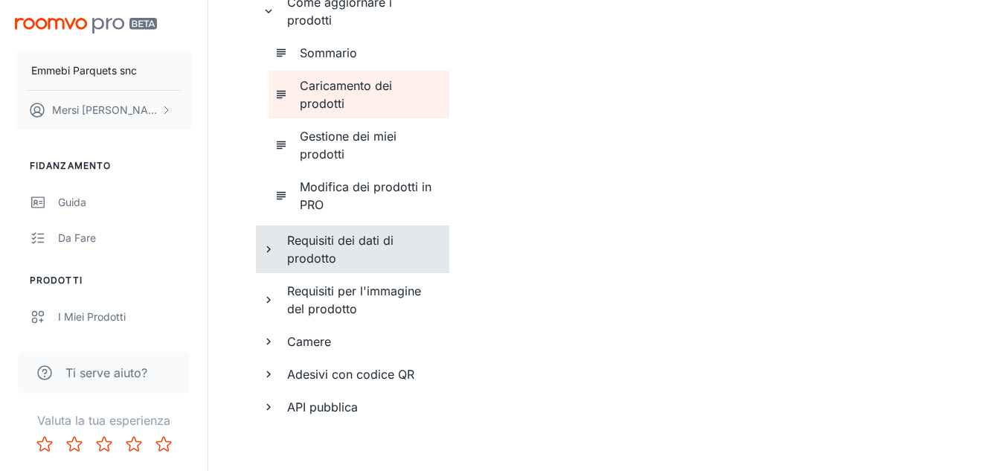
click at [370, 248] on h6 "Requisiti dei dati di prodotto" at bounding box center [362, 249] width 150 height 36
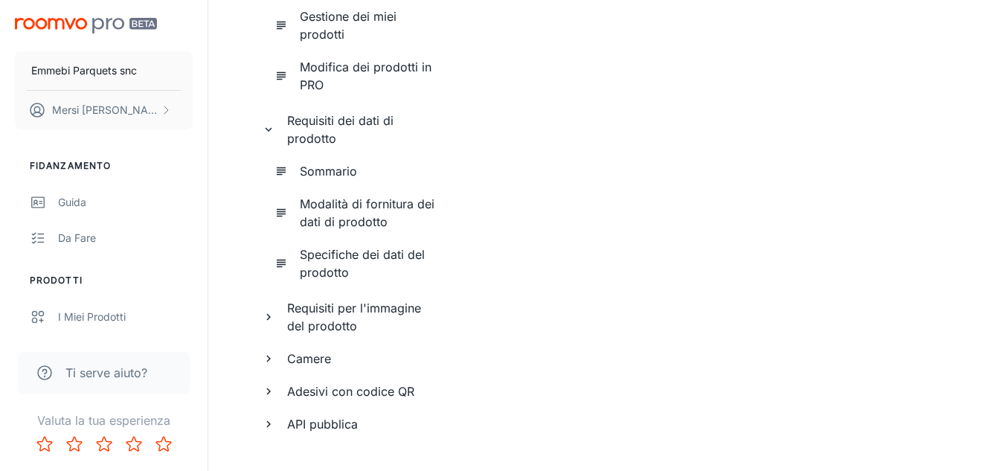
scroll to position [335, 0]
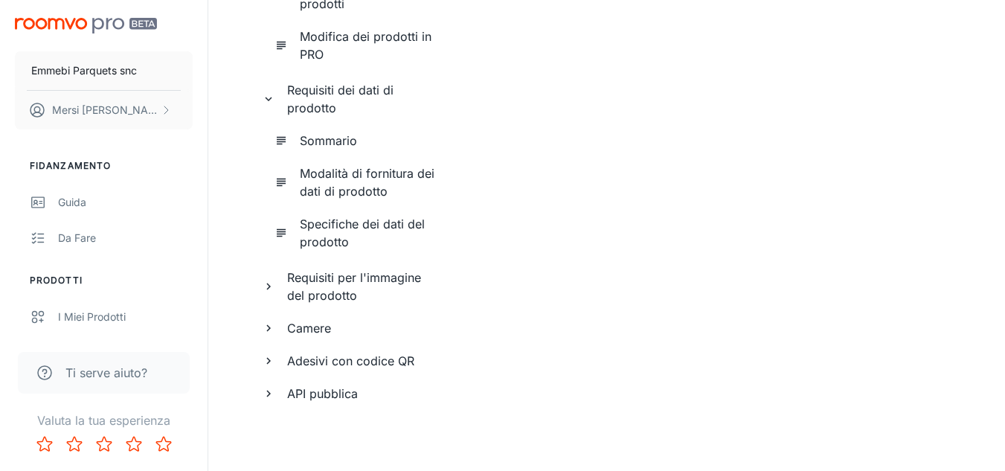
click at [408, 232] on h6 "Specifiche dei dati del prodotto" at bounding box center [369, 233] width 138 height 36
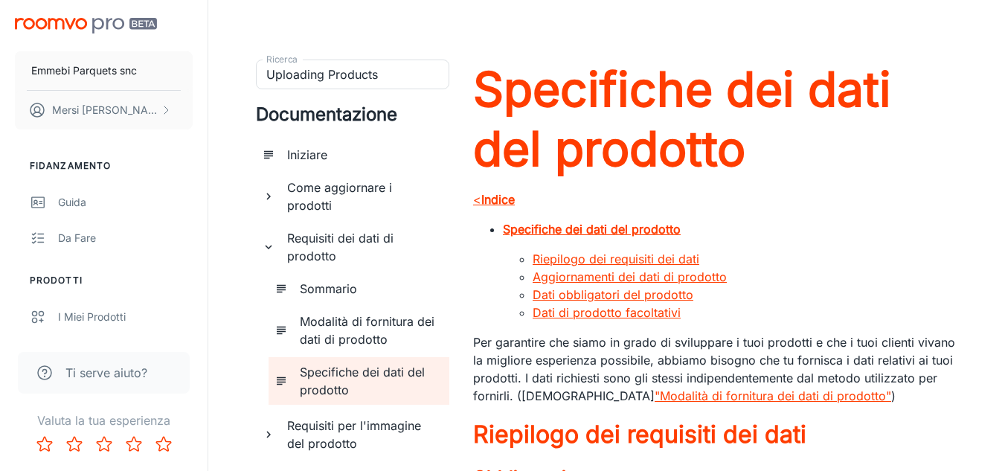
click at [681, 396] on font ""Modalità di fornitura dei dati di prodotto"" at bounding box center [772, 395] width 236 height 15
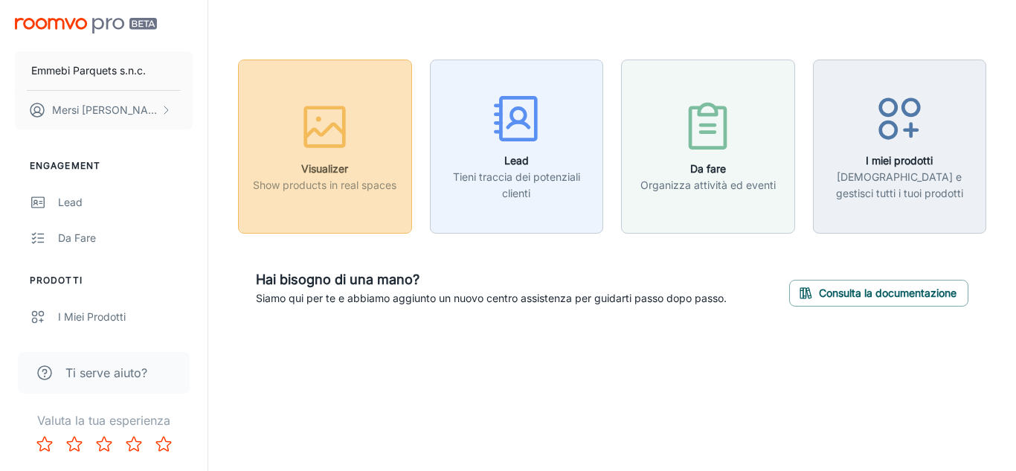
click at [299, 189] on p "Show products in real spaces" at bounding box center [325, 185] width 144 height 16
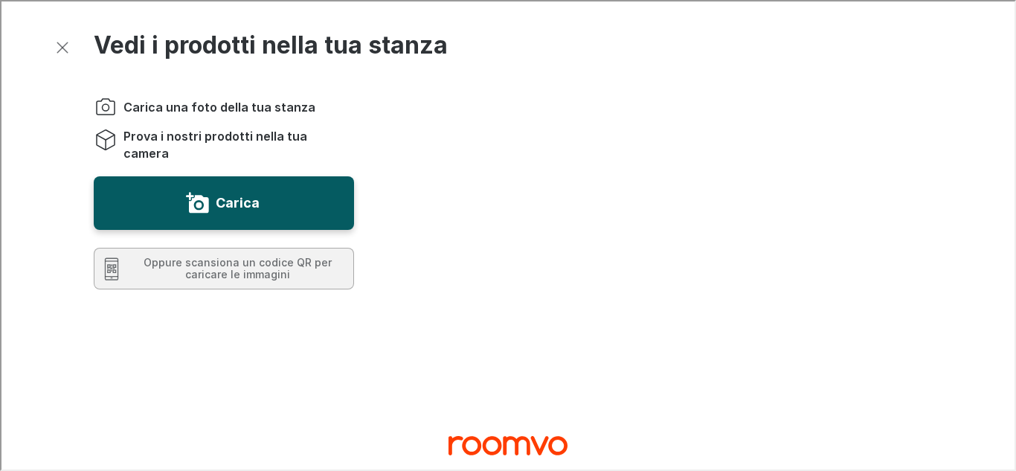
click at [1015, 274] on iframe at bounding box center [508, 235] width 1016 height 471
drag, startPoint x: 1011, startPoint y: 277, endPoint x: 1015, endPoint y: 71, distance: 206.0
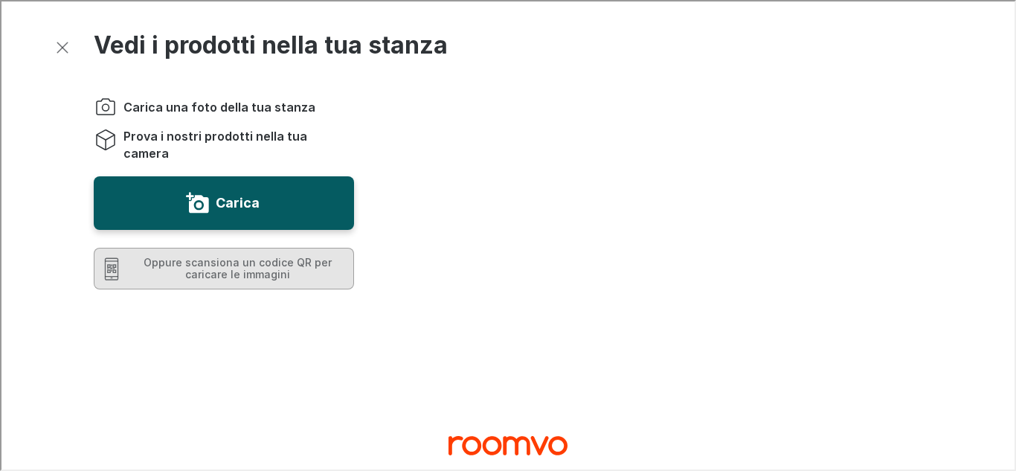
click at [236, 263] on button "Oppure scansiona un codice QR per caricare le immagini" at bounding box center [222, 267] width 260 height 42
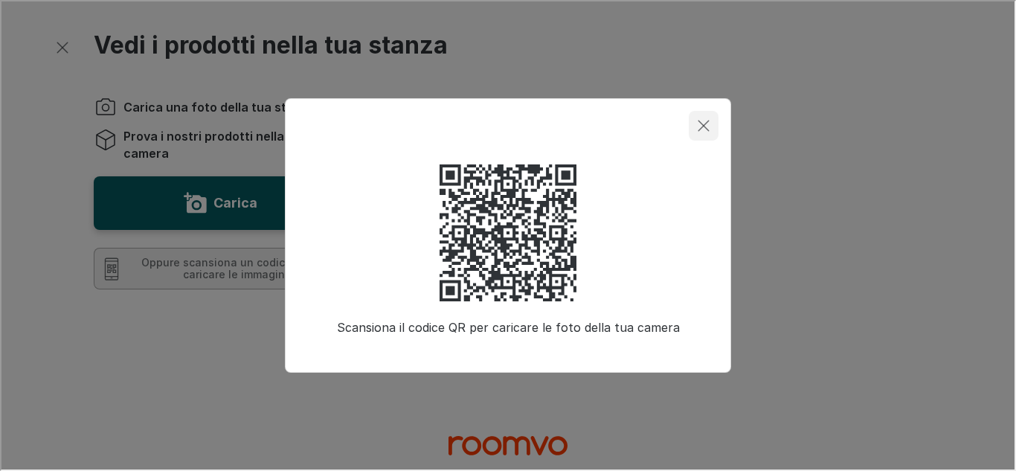
click at [703, 129] on icon "Chiudi dialogo" at bounding box center [702, 124] width 18 height 18
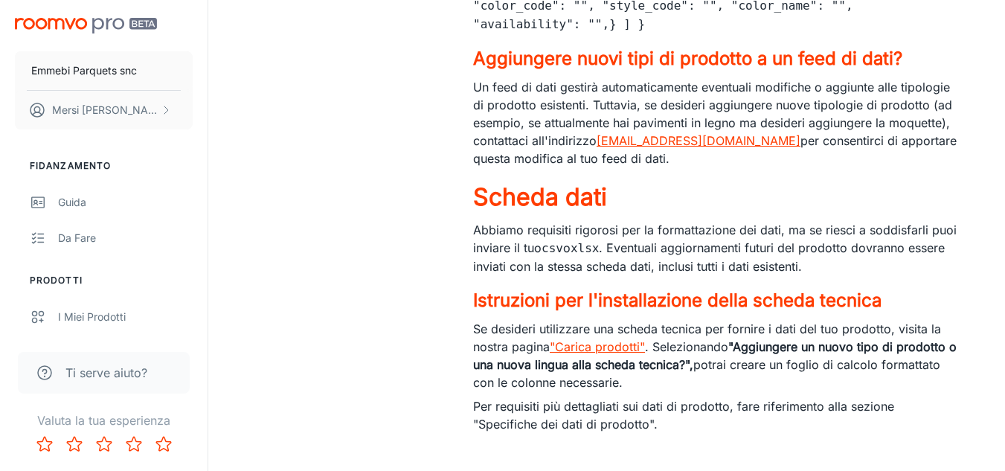
scroll to position [1044, 0]
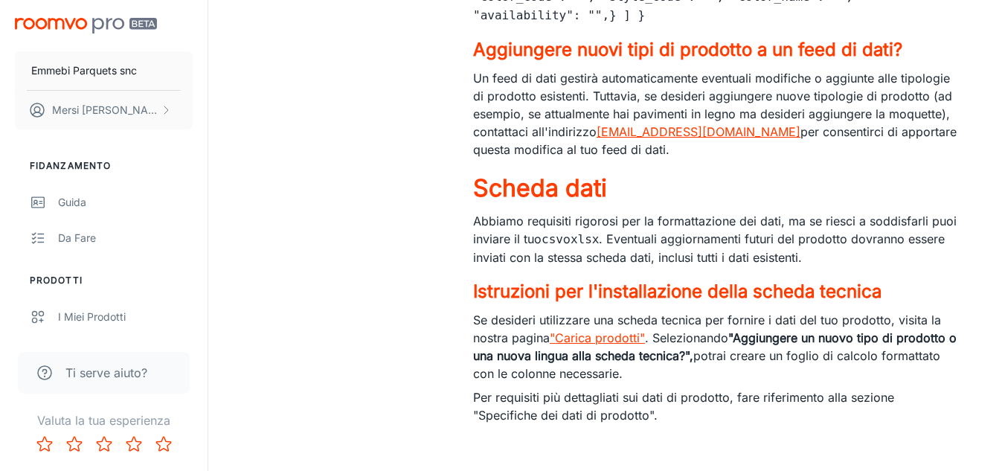
click at [586, 330] on font ""Carica prodotti"" at bounding box center [597, 337] width 95 height 15
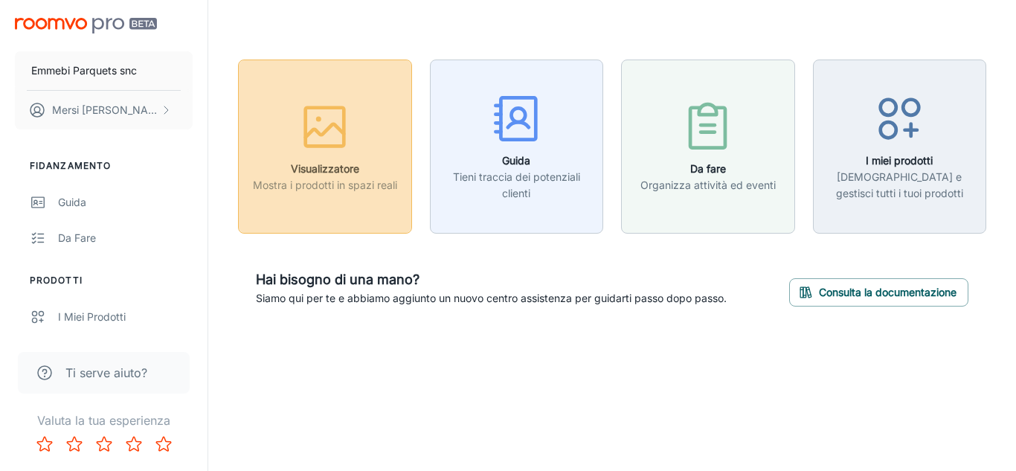
click at [279, 164] on h6 "Visualizzatore" at bounding box center [325, 169] width 144 height 16
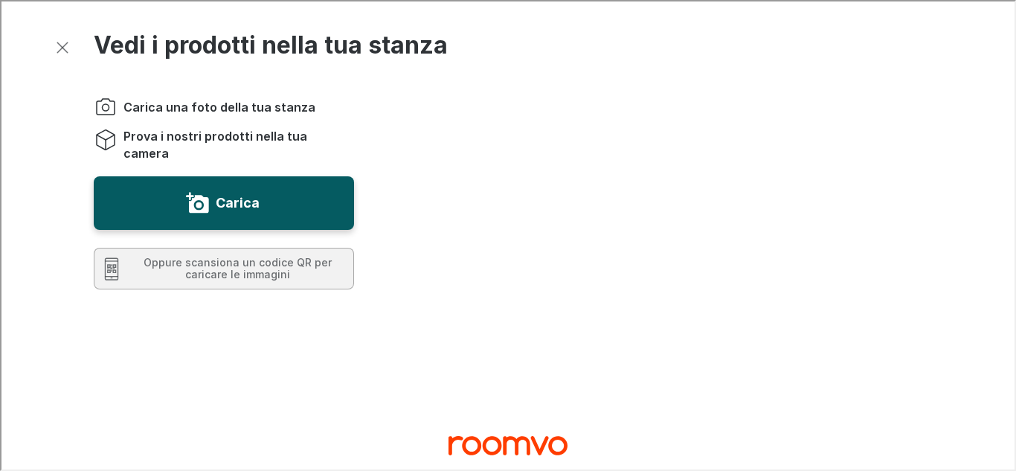
click at [1015, 288] on iframe at bounding box center [508, 235] width 1016 height 471
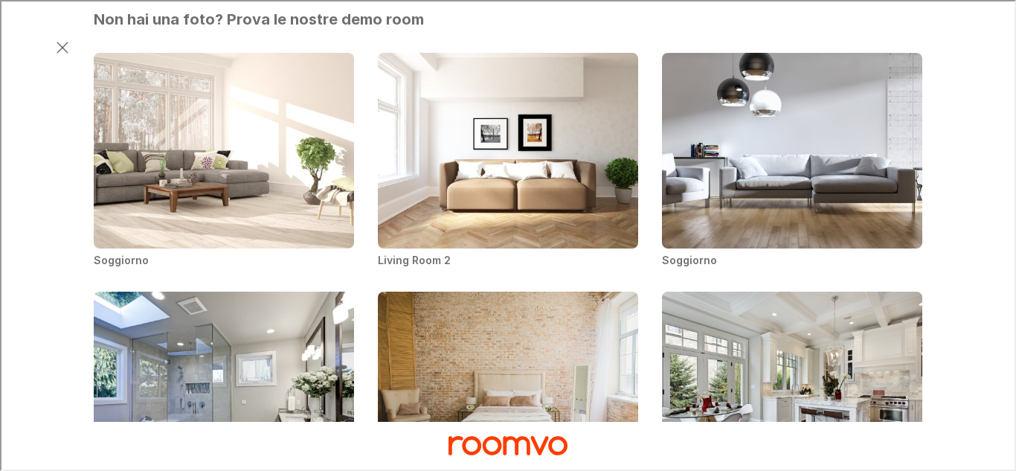
scroll to position [714, 0]
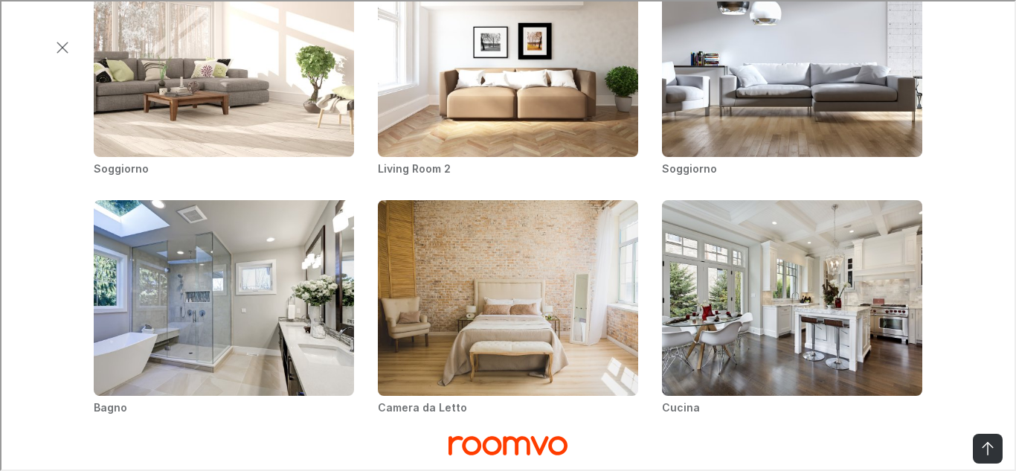
click at [515, 431] on link "Visit Emmebi Parquets s.n.c. homepage" at bounding box center [506, 443] width 119 height 31
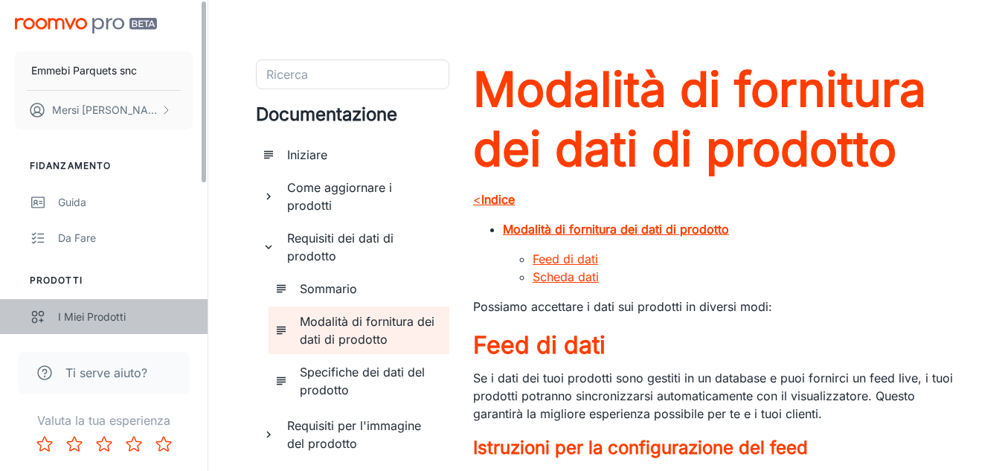
click at [183, 305] on link "I miei prodotti" at bounding box center [103, 317] width 207 height 36
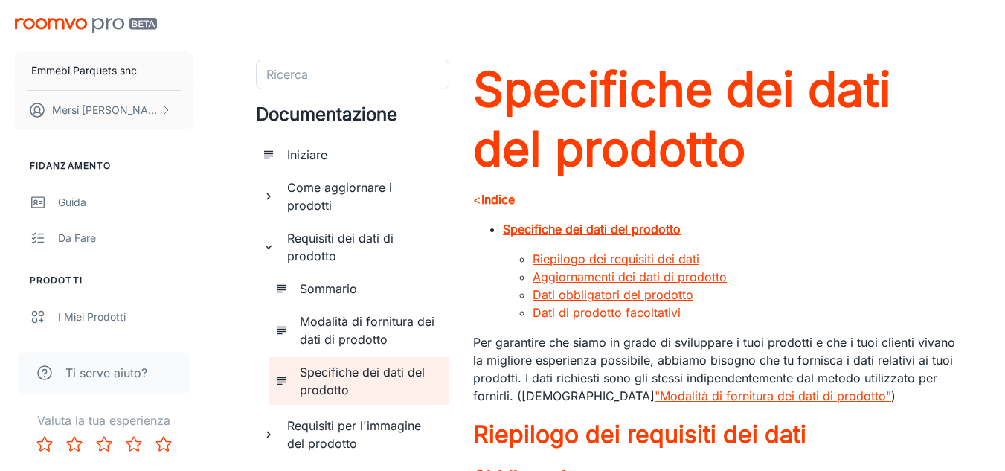
click at [318, 158] on font "Iniziare" at bounding box center [307, 154] width 40 height 15
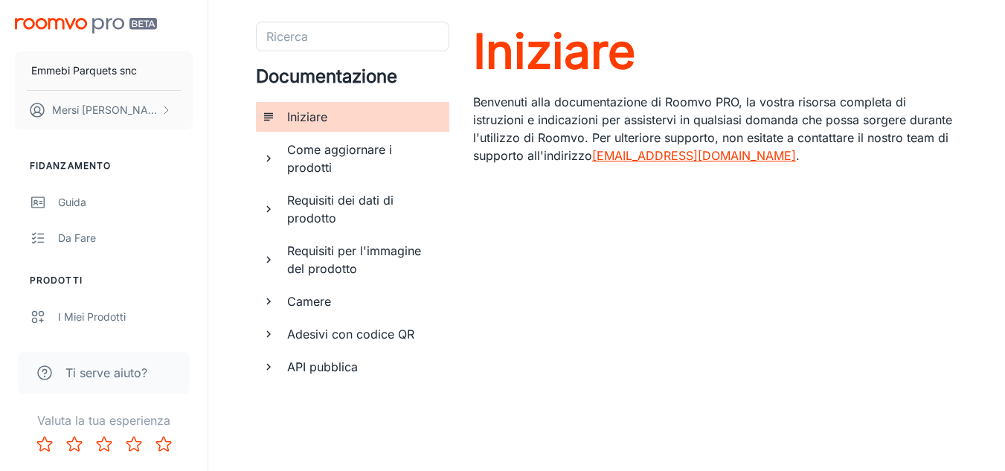
scroll to position [69, 0]
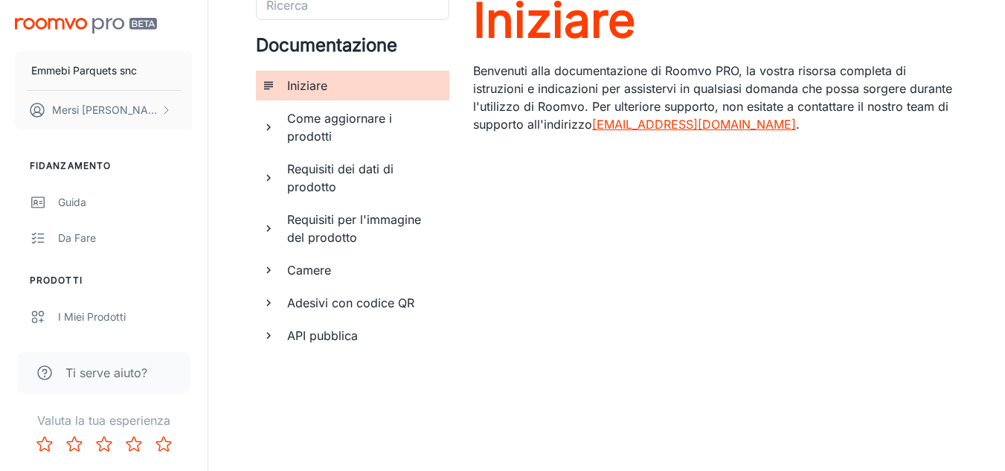
click at [348, 127] on h6 "Come aggiornare i prodotti" at bounding box center [362, 127] width 150 height 36
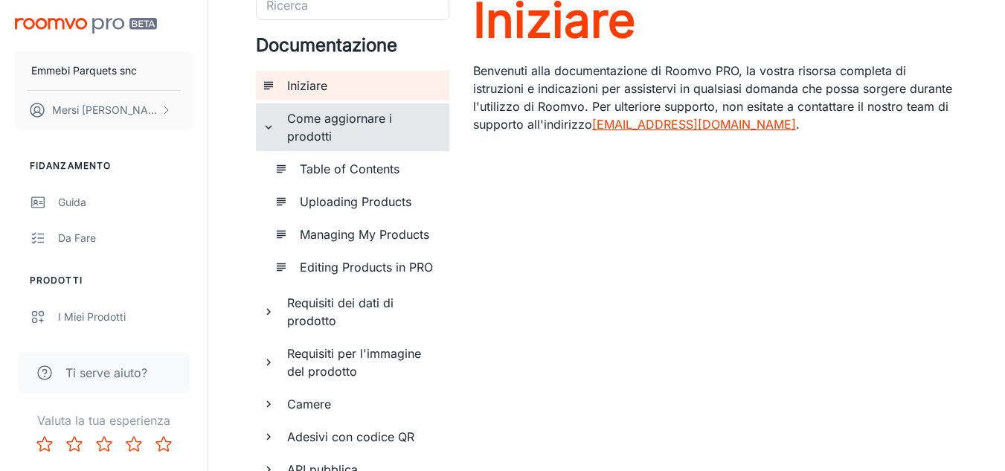
click at [348, 127] on h6 "Come aggiornare i prodotti" at bounding box center [362, 127] width 150 height 36
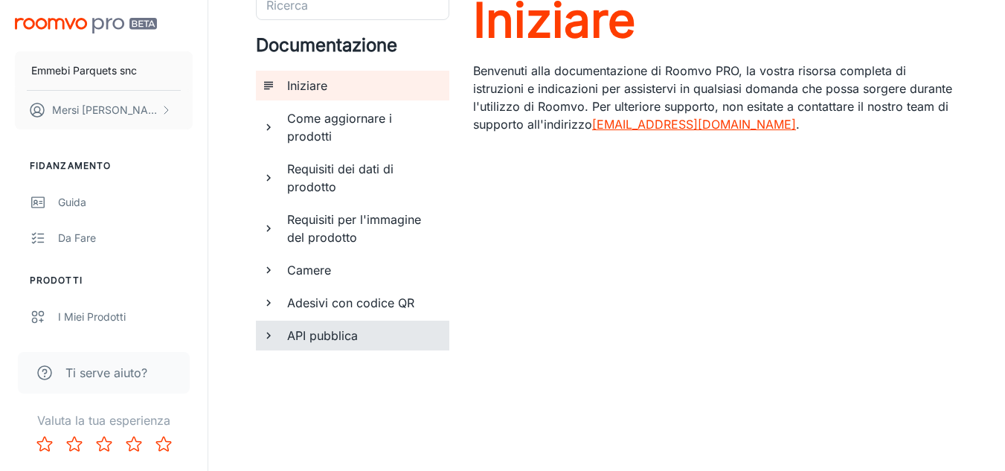
click at [326, 339] on font "API pubblica" at bounding box center [322, 335] width 71 height 15
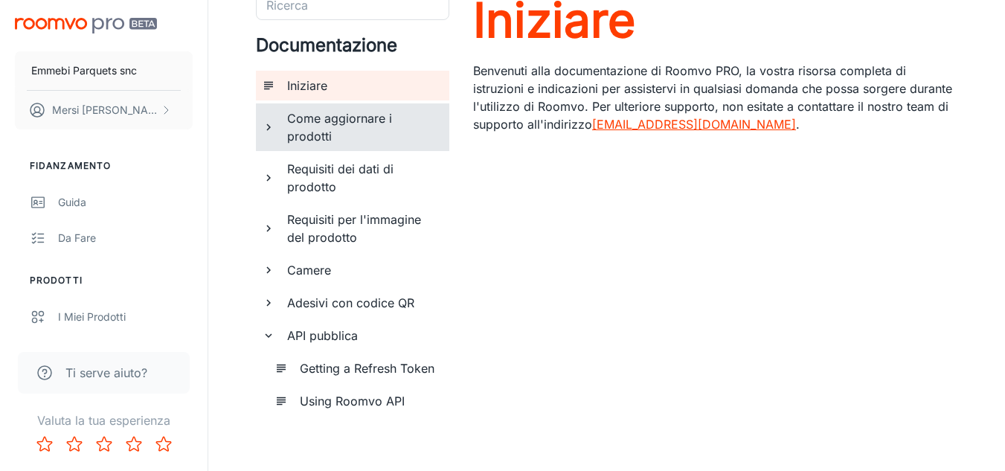
click at [321, 120] on font "Come aggiornare i prodotti" at bounding box center [339, 127] width 105 height 33
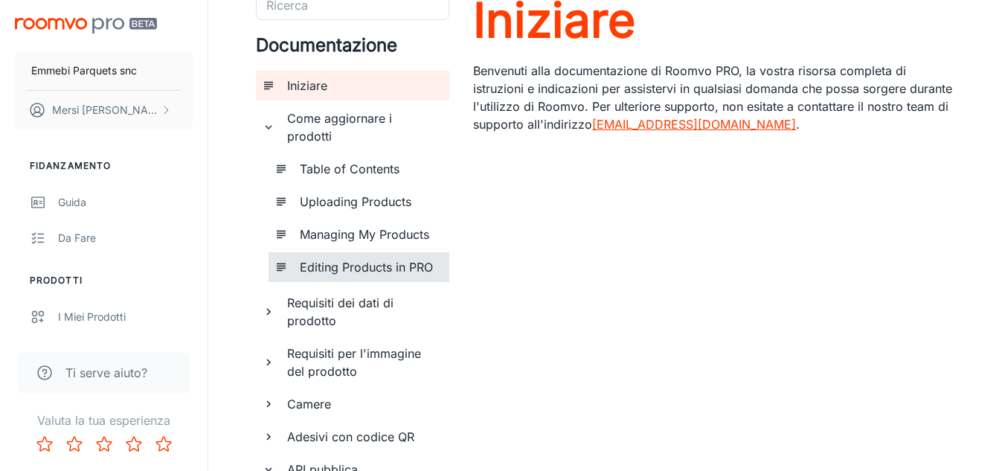
click at [377, 268] on h6 "Editing Products in PRO" at bounding box center [369, 267] width 138 height 18
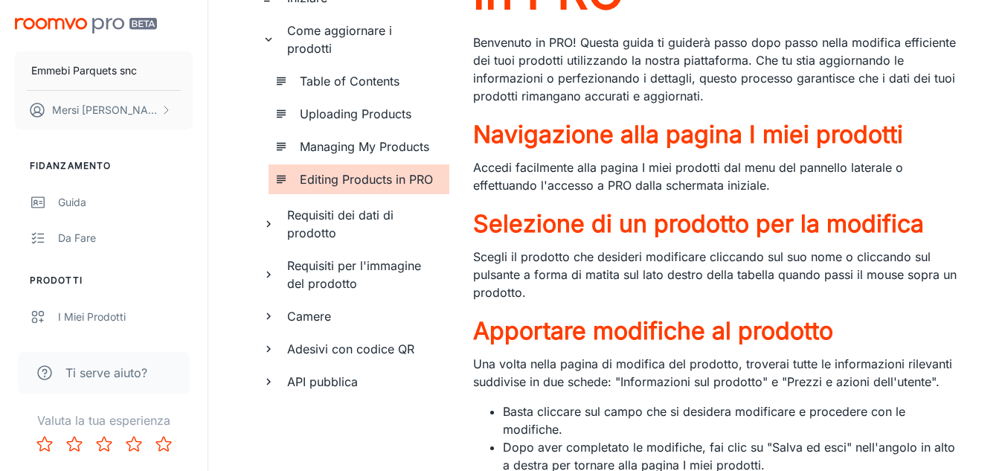
scroll to position [152, 0]
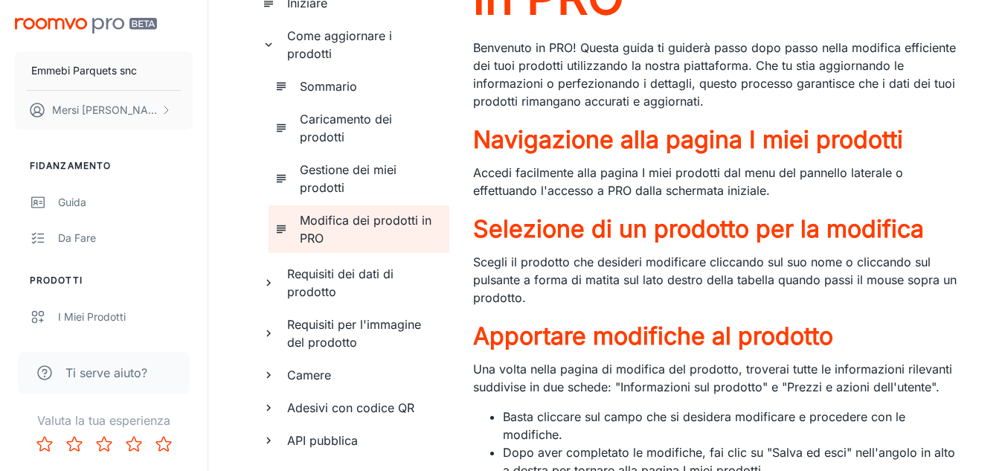
click at [347, 135] on h6 "Caricamento dei prodotti" at bounding box center [369, 128] width 138 height 36
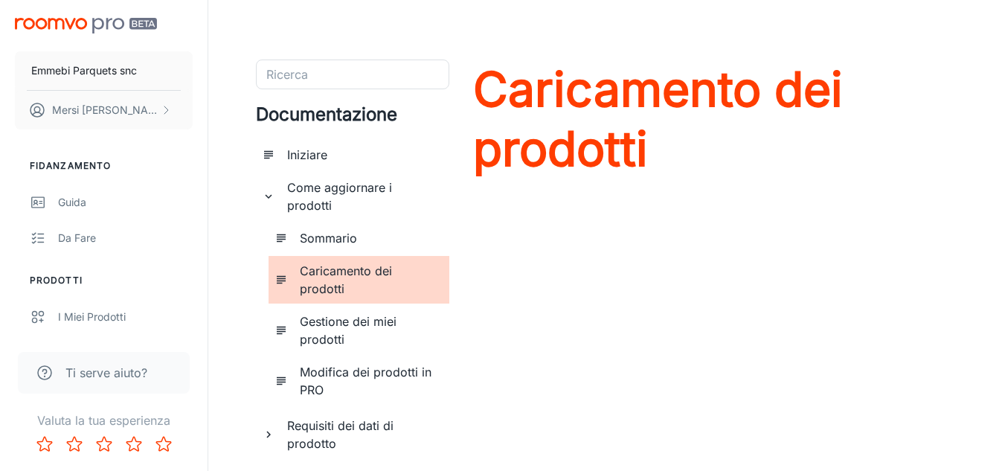
scroll to position [199, 0]
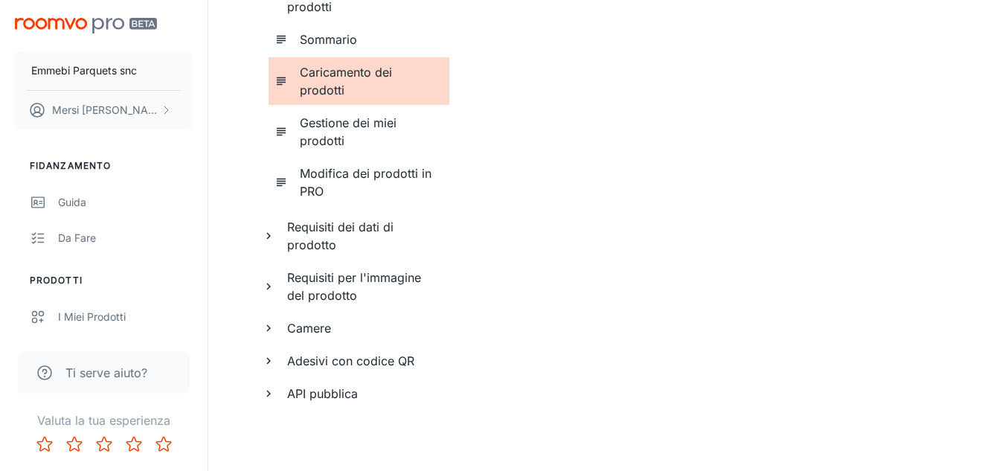
click at [345, 89] on h6 "Caricamento dei prodotti" at bounding box center [369, 81] width 138 height 36
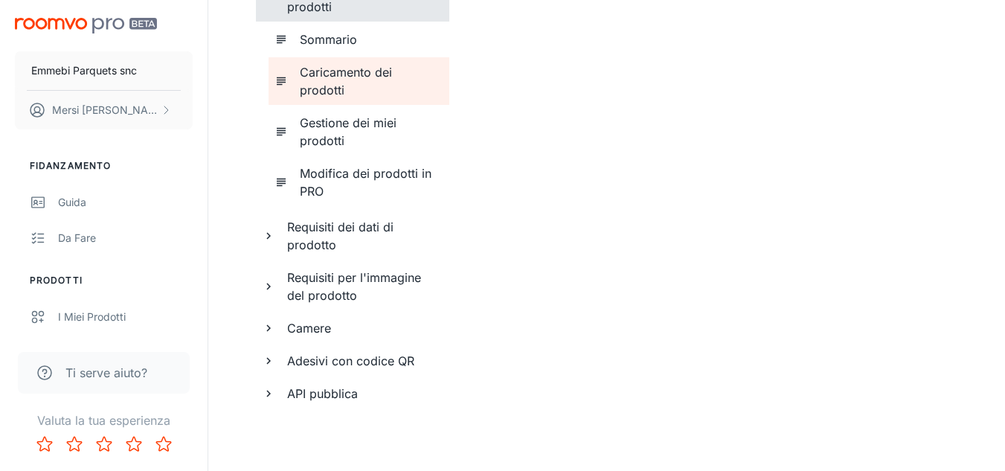
click at [344, 155] on div "Sommario Caricamento dei prodotti Gestione dei miei prodotti Modifica dei prodo…" at bounding box center [358, 115] width 181 height 187
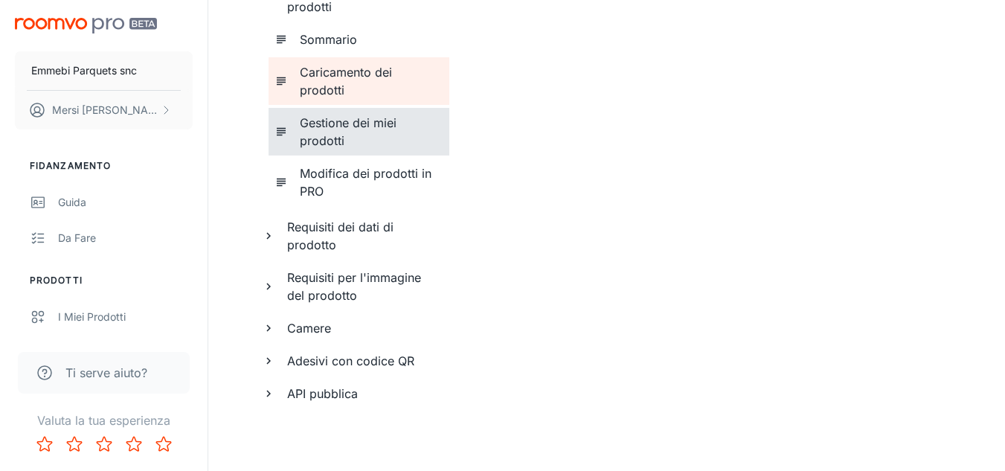
click at [347, 139] on h6 "Gestione dei miei prodotti" at bounding box center [369, 132] width 138 height 36
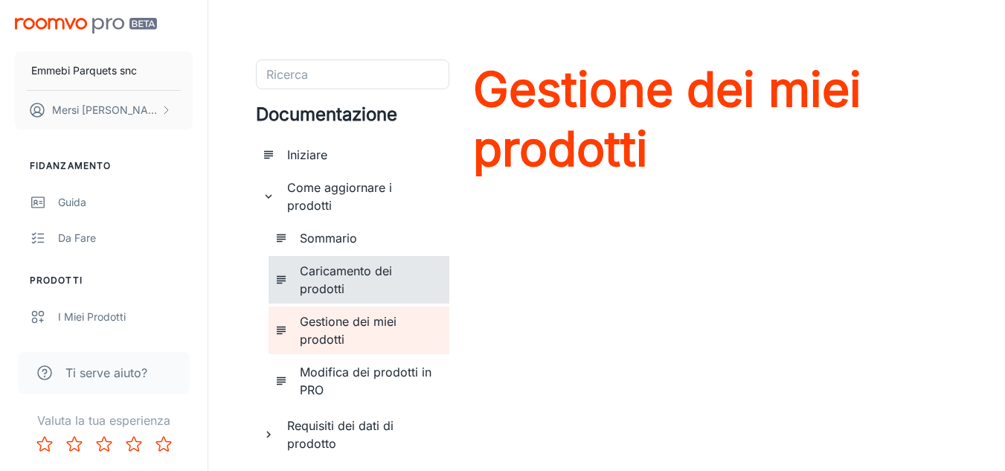
click at [341, 275] on font "Caricamento dei prodotti" at bounding box center [346, 279] width 92 height 33
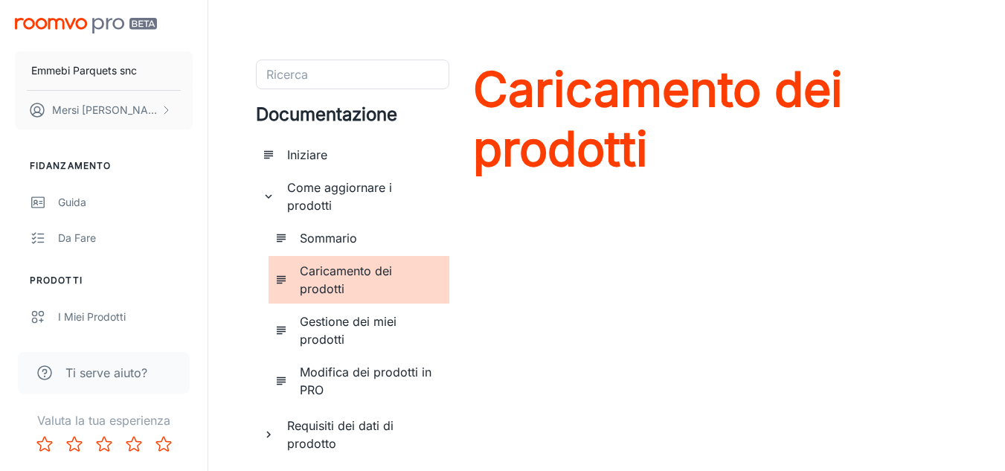
click at [343, 236] on font "Sommario" at bounding box center [328, 238] width 57 height 15
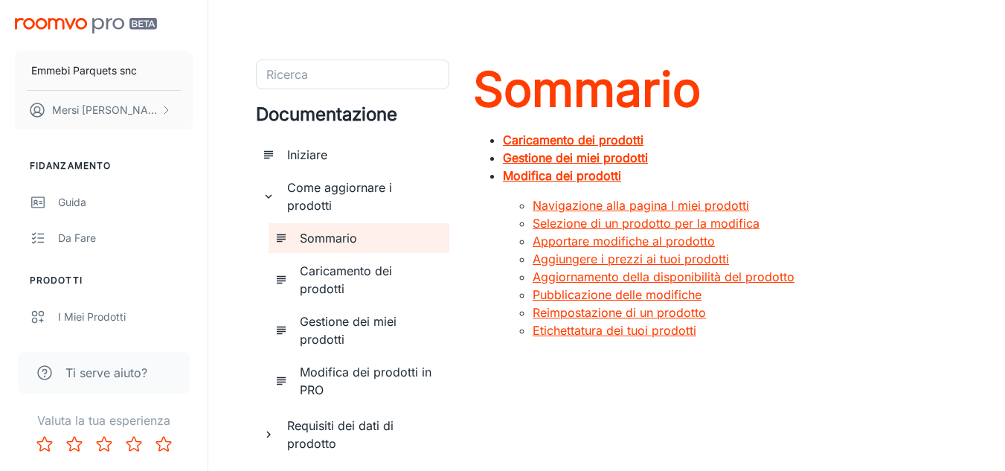
click at [590, 138] on font "Caricamento dei prodotti" at bounding box center [573, 139] width 141 height 15
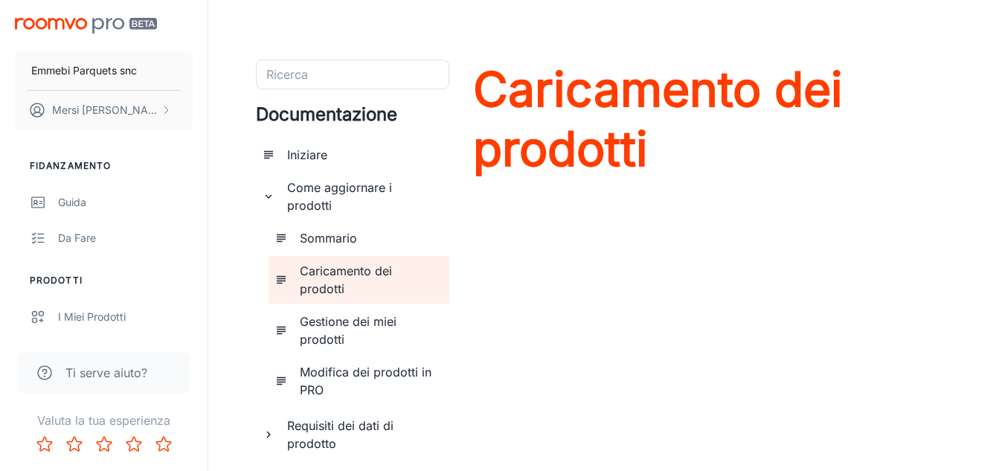
click at [590, 138] on font "Caricamento dei prodotti" at bounding box center [658, 118] width 370 height 117
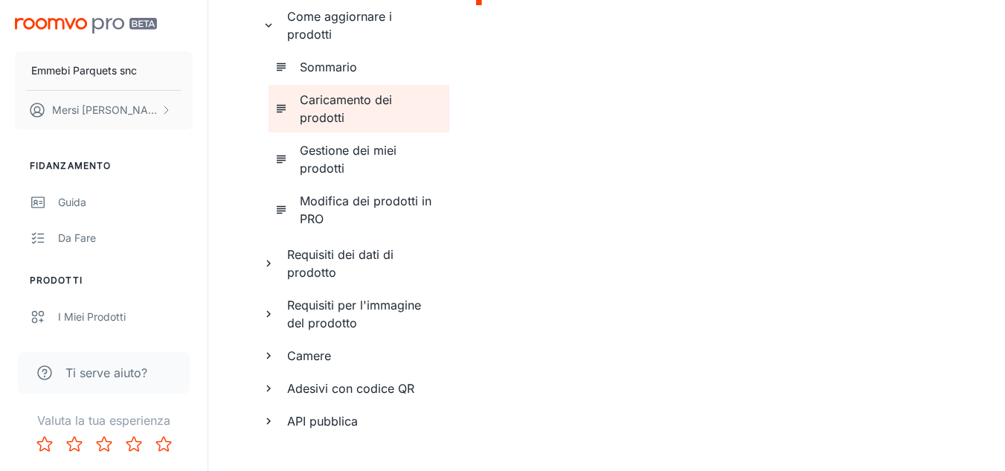
scroll to position [199, 0]
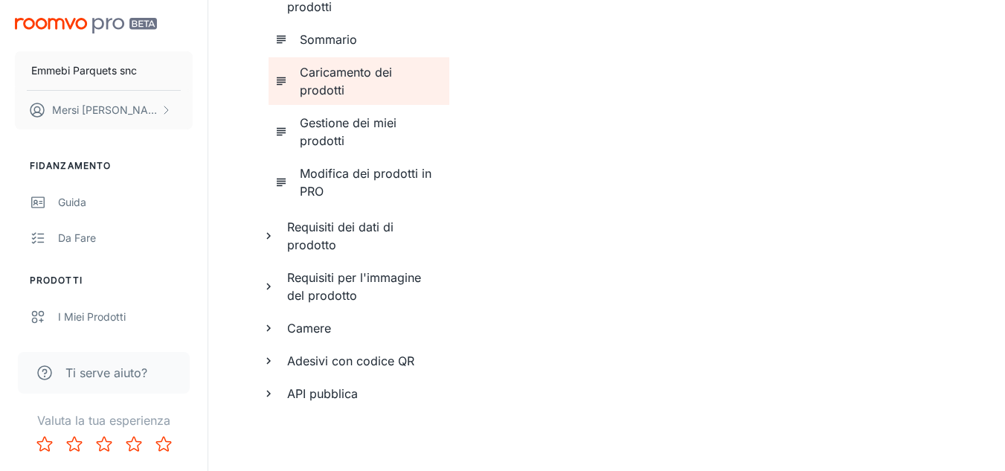
click at [370, 273] on font "Requisiti per l'immagine del prodotto" at bounding box center [354, 286] width 134 height 33
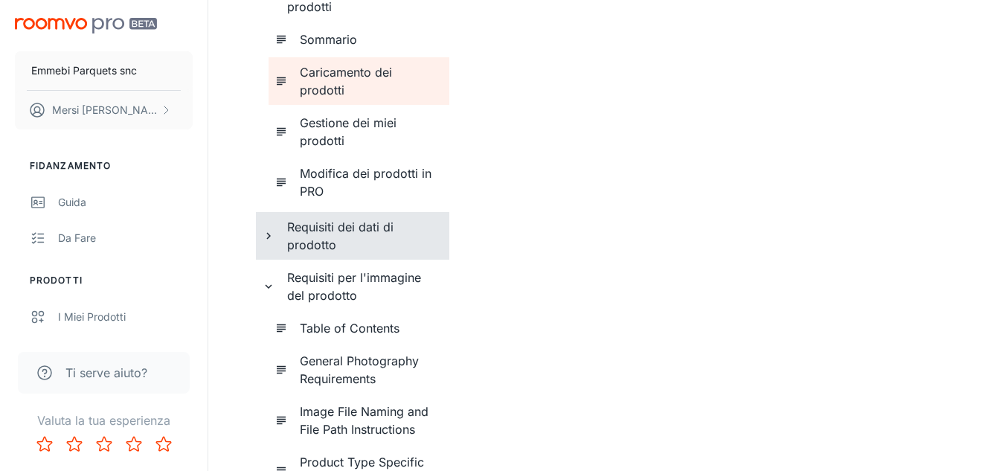
click at [361, 249] on h6 "Requisiti dei dati di prodotto" at bounding box center [362, 236] width 150 height 36
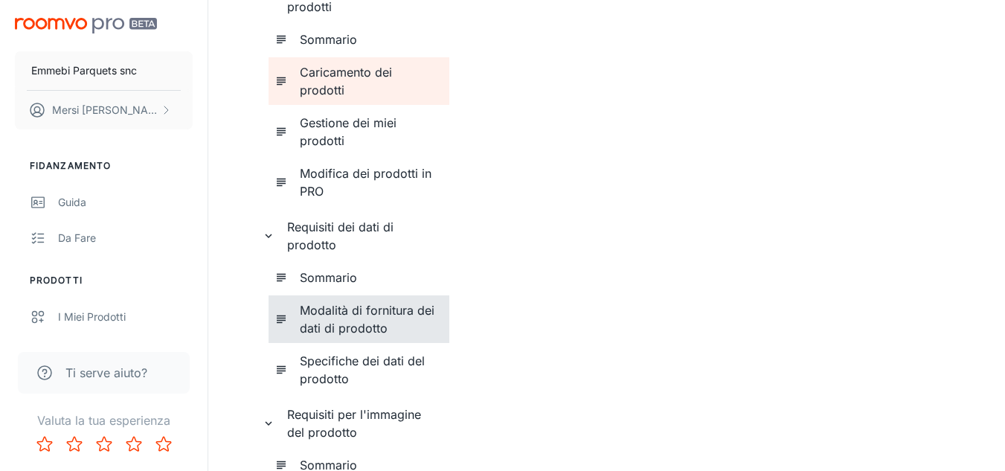
click at [358, 323] on font "Modalità di fornitura dei dati di prodotto" at bounding box center [367, 319] width 135 height 33
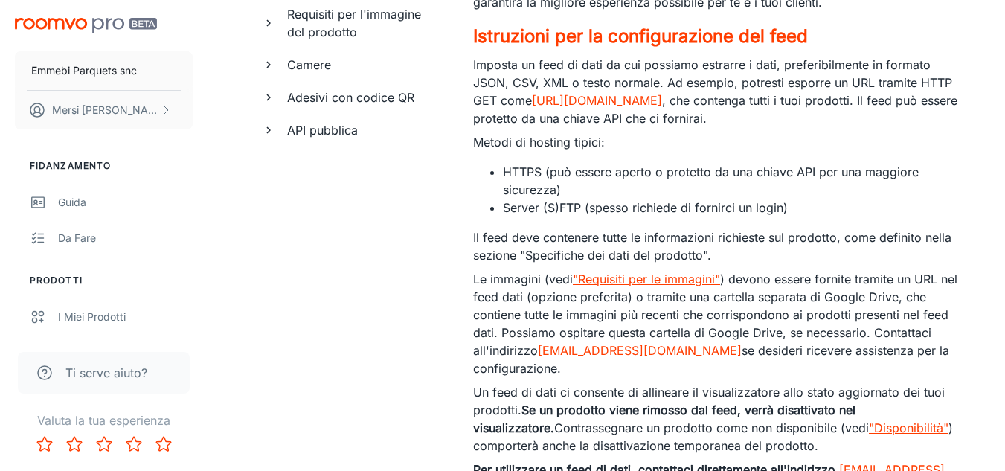
scroll to position [822, 0]
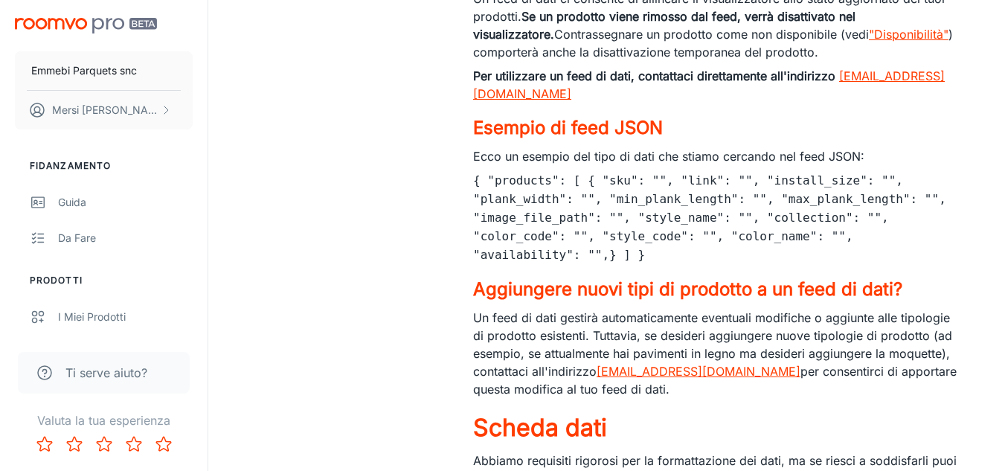
scroll to position [1044, 0]
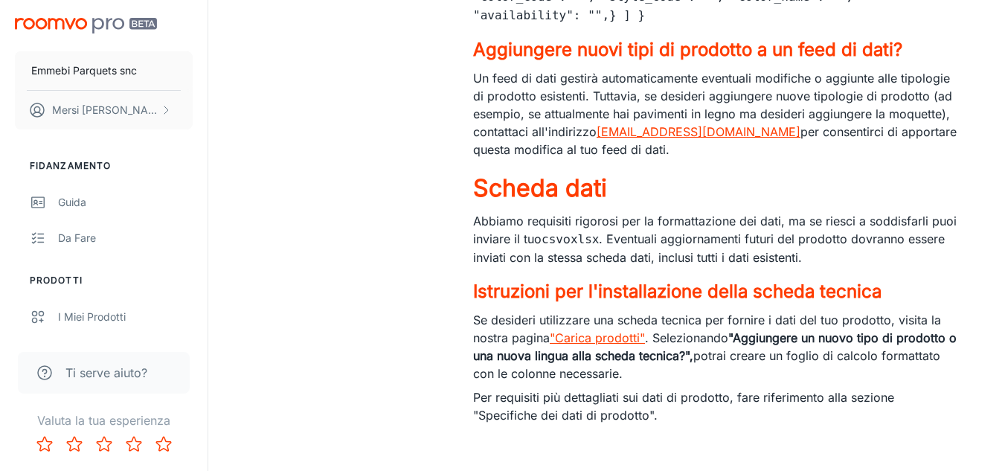
click at [588, 330] on font ""Carica prodotti"" at bounding box center [597, 337] width 95 height 15
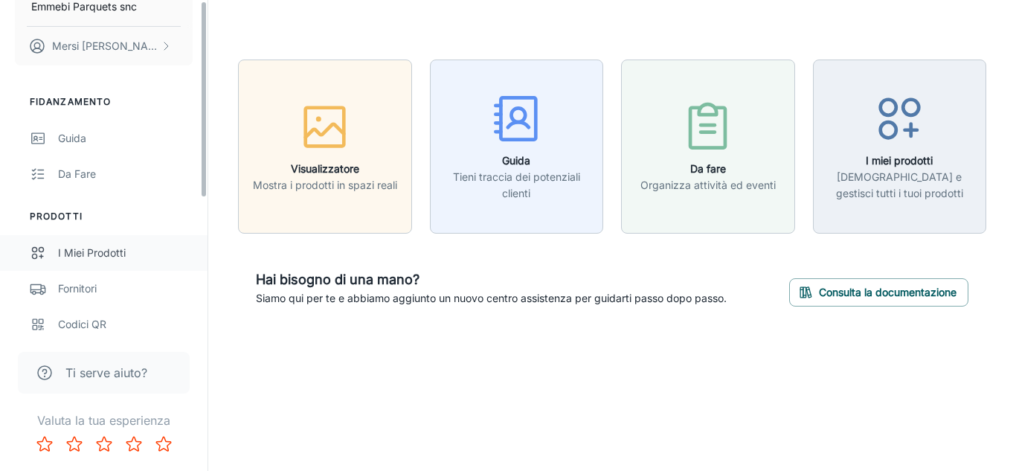
drag, startPoint x: 202, startPoint y: 172, endPoint x: 203, endPoint y: 227, distance: 55.0
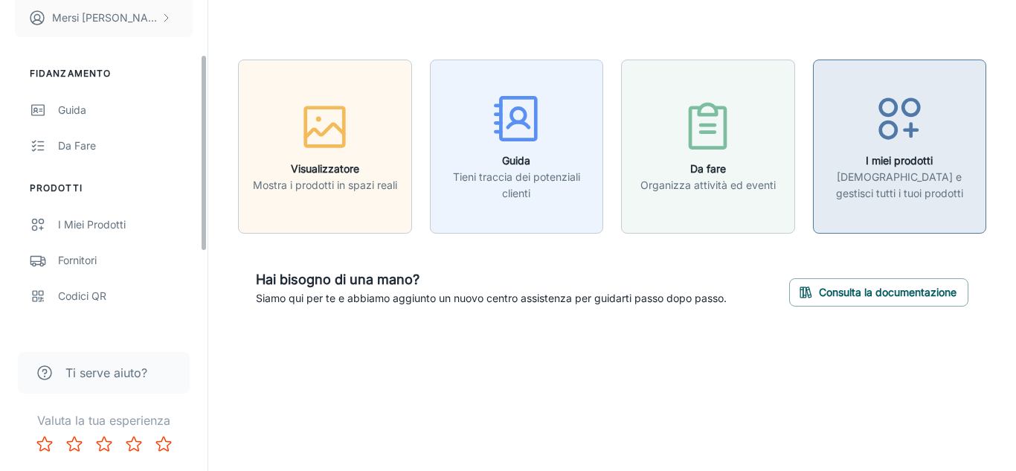
click at [918, 181] on font "[DEMOGRAPHIC_DATA] e gestisci tutti i tuoi prodotti" at bounding box center [899, 184] width 127 height 29
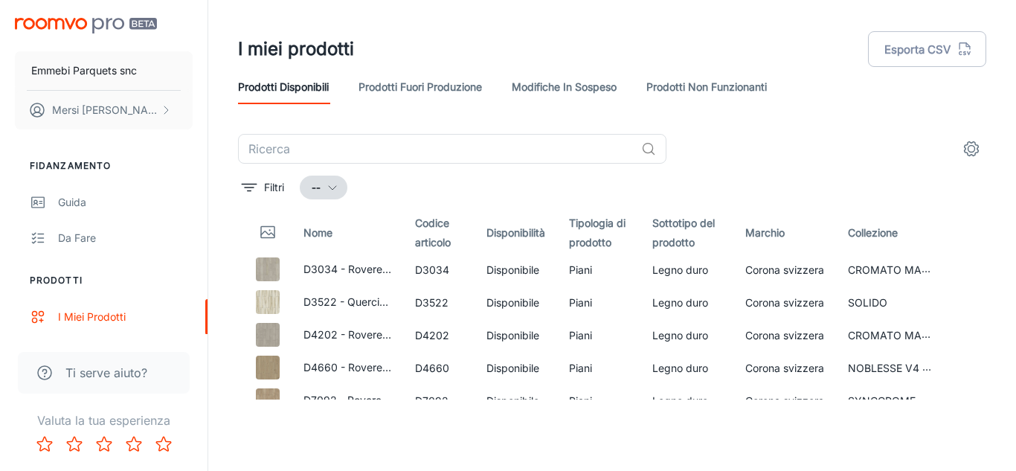
click at [394, 83] on font "Prodotti fuori produzione" at bounding box center [419, 86] width 123 height 13
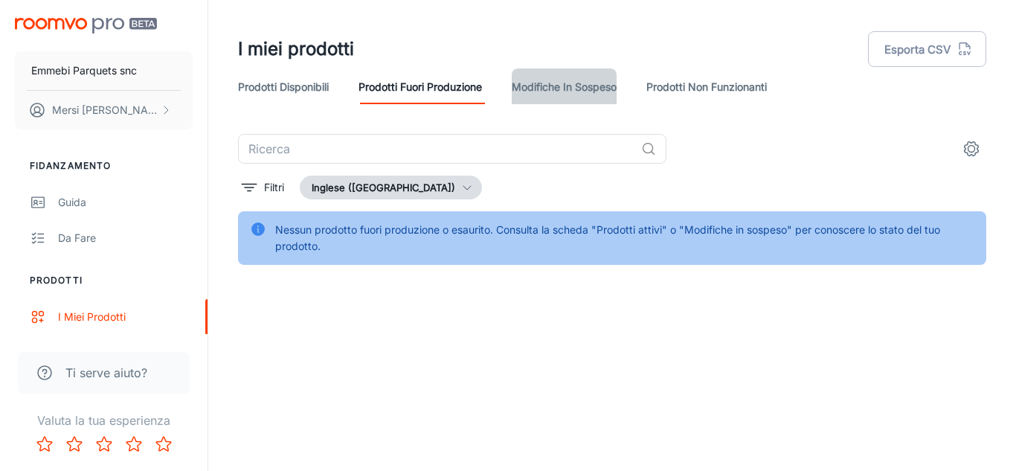
click at [554, 86] on font "Modifiche in sospeso" at bounding box center [564, 86] width 105 height 13
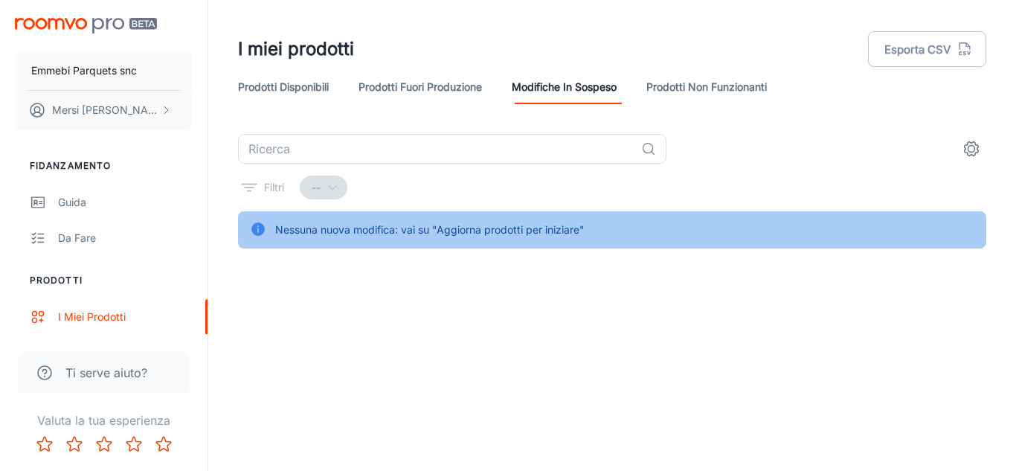
click at [967, 148] on icon "impostazioni" at bounding box center [971, 149] width 18 height 18
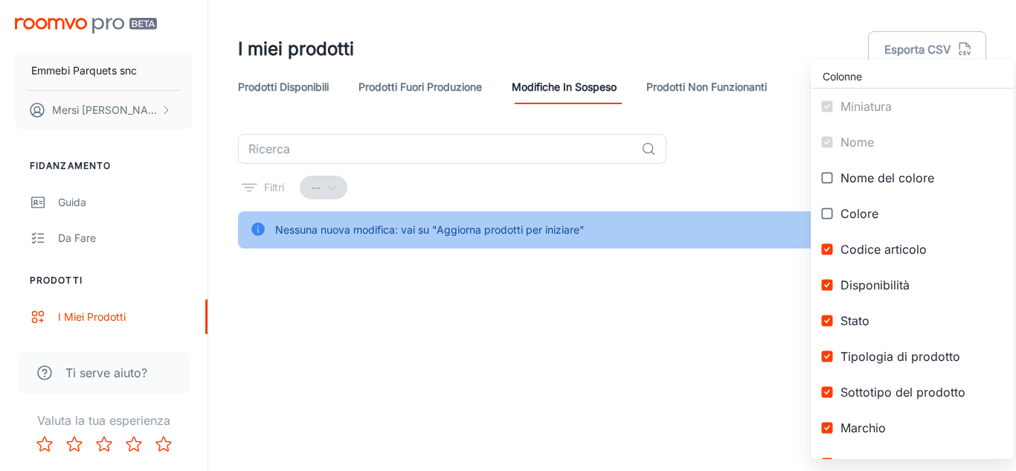
scroll to position [314, 0]
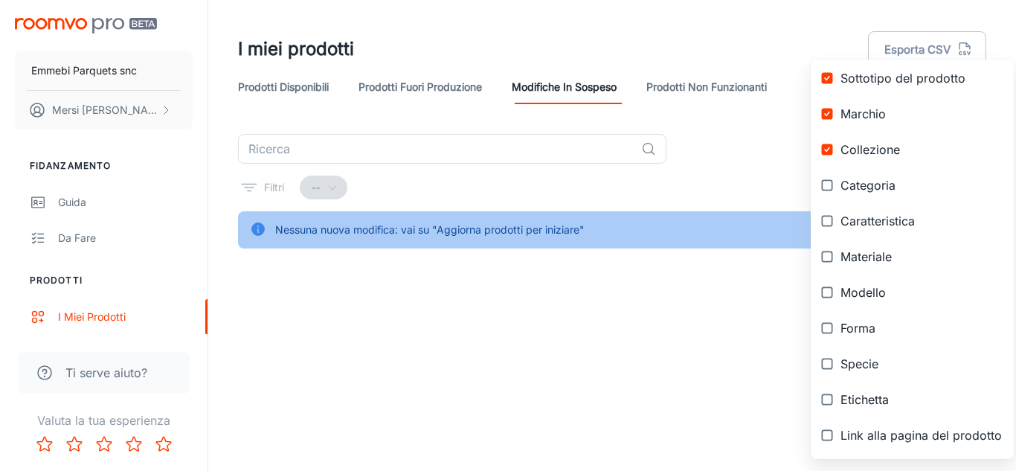
click at [598, 431] on div at bounding box center [508, 235] width 1016 height 471
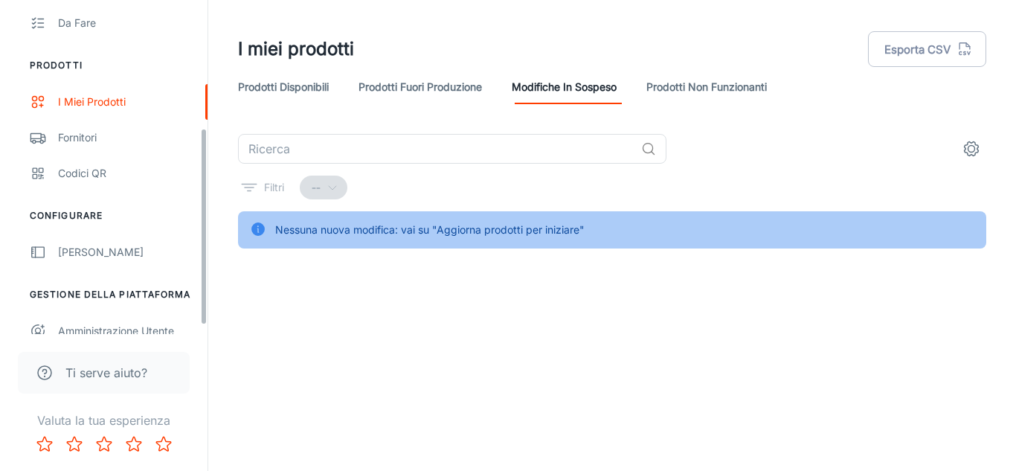
scroll to position [230, 0]
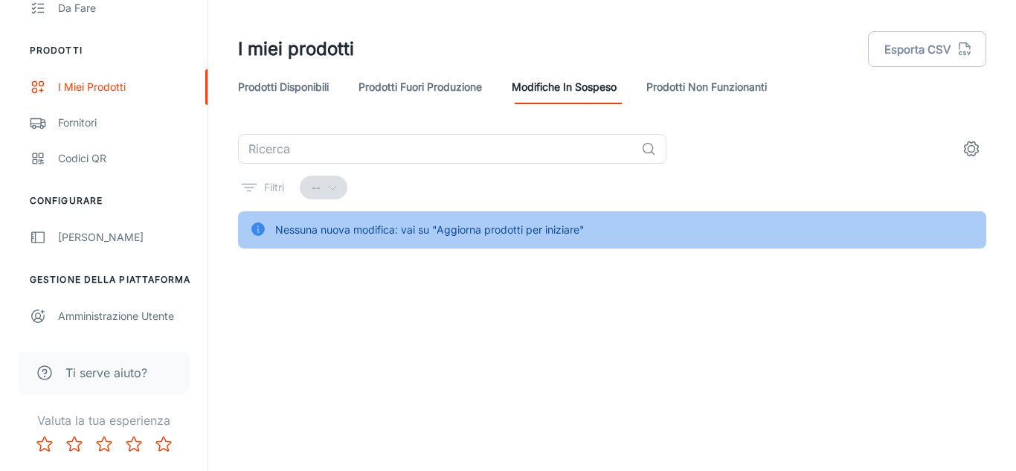
drag, startPoint x: 206, startPoint y: 150, endPoint x: 196, endPoint y: 326, distance: 175.8
click at [196, 326] on div "Emmebi Parquets snc Mersi Stefano Fidanzamento Guida Da fare Prodotti I miei pr…" at bounding box center [103, 167] width 207 height 334
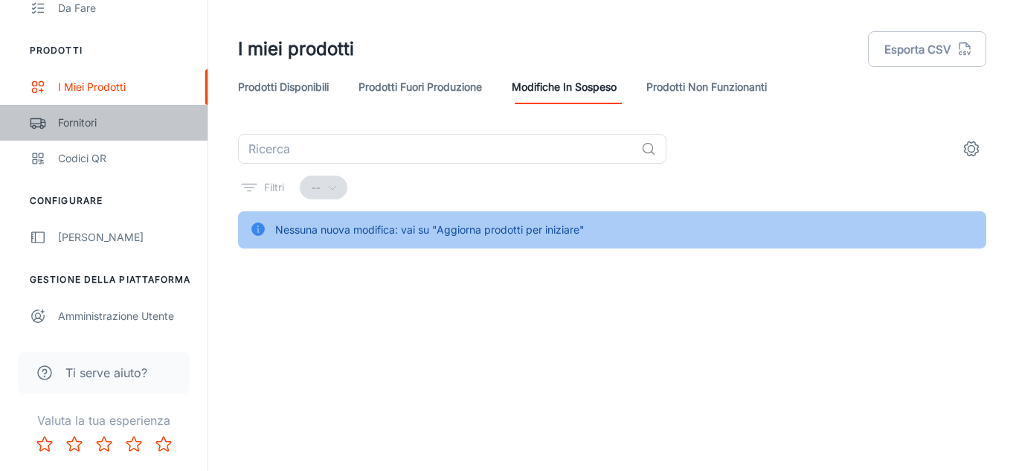
click at [117, 115] on div "Fornitori" at bounding box center [125, 123] width 135 height 16
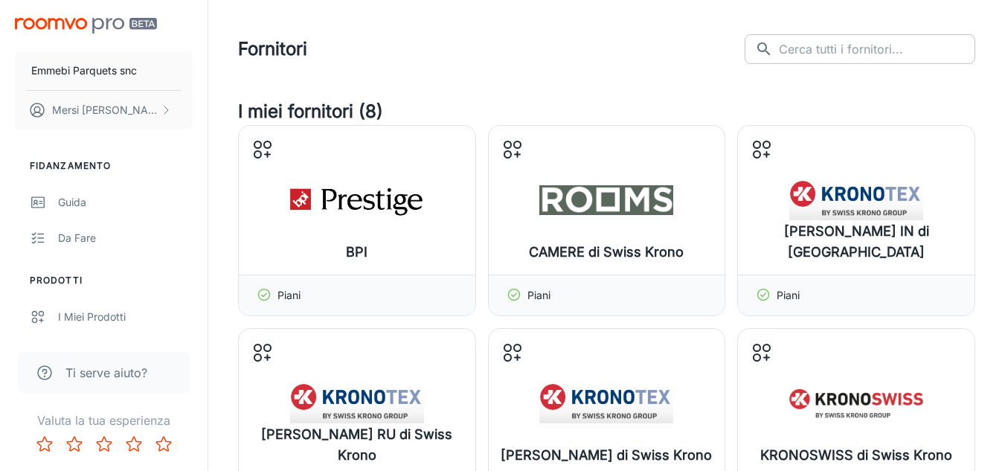
click at [851, 43] on input "text" at bounding box center [877, 49] width 196 height 30
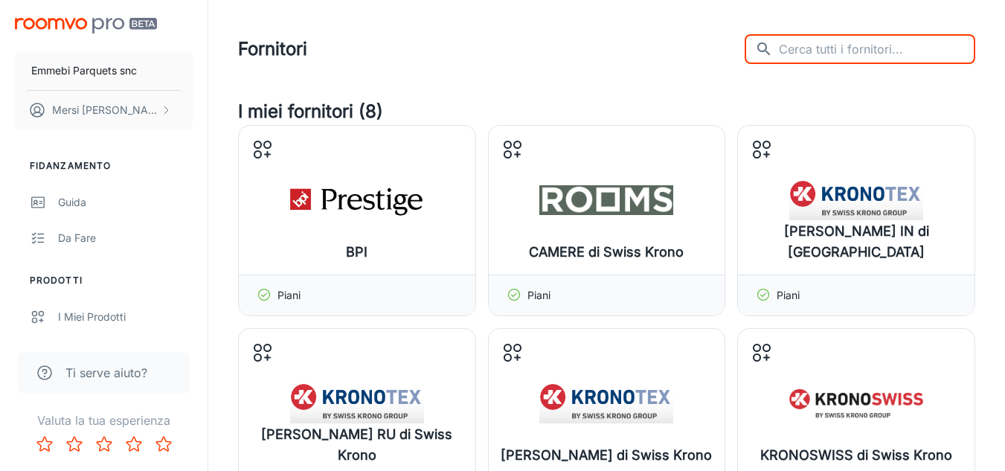
type input "e"
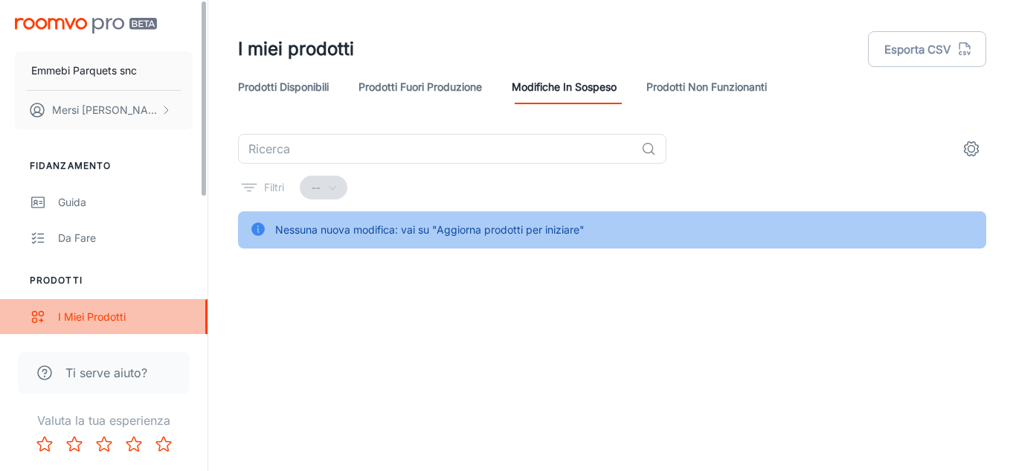
click at [111, 319] on font "I miei prodotti" at bounding box center [92, 316] width 68 height 13
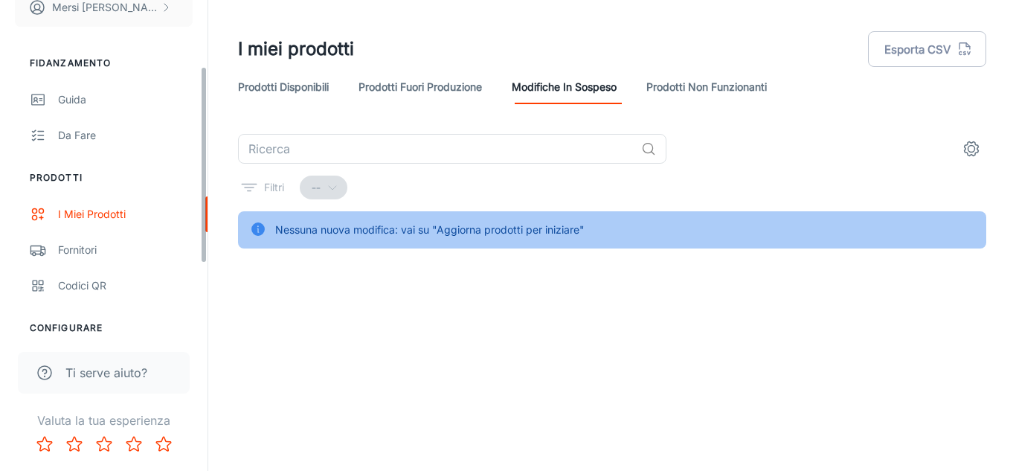
scroll to position [115, 0]
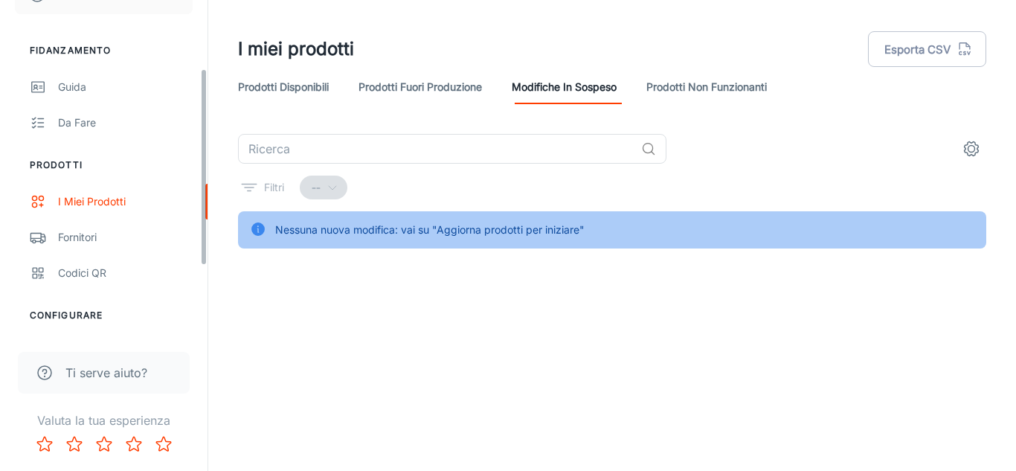
drag, startPoint x: 202, startPoint y: 174, endPoint x: 199, endPoint y: 242, distance: 68.5
click at [199, 242] on div "Emmebi Parquets snc Mersi Stefano Fidanzamento Guida Da fare Prodotti I miei pr…" at bounding box center [103, 167] width 207 height 334
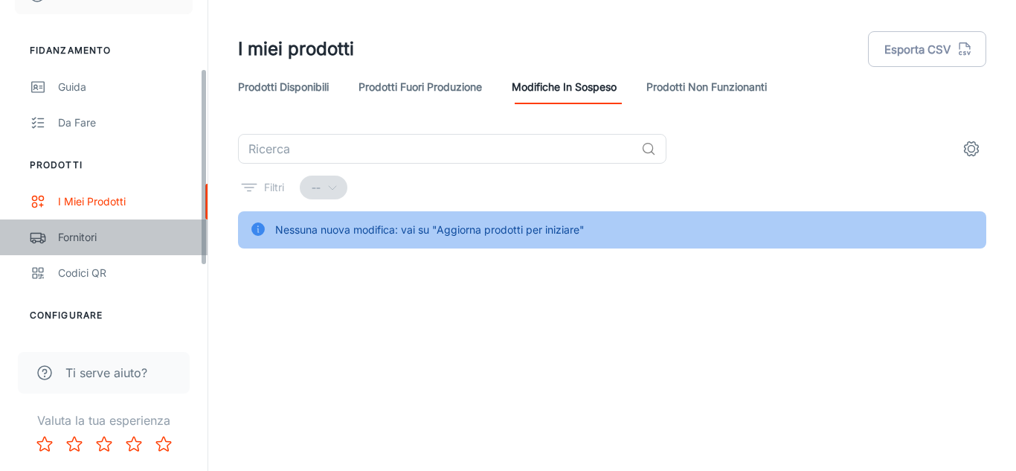
click at [154, 236] on div "Fornitori" at bounding box center [125, 237] width 135 height 16
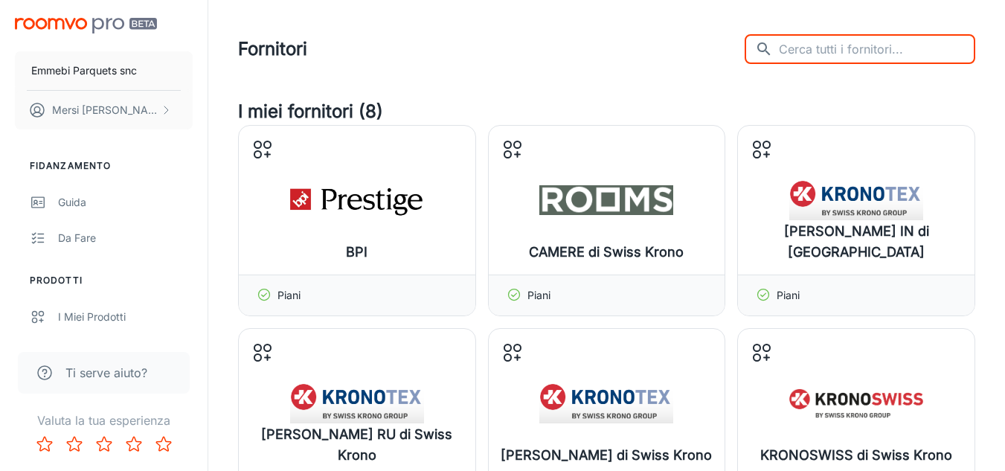
click at [876, 43] on input "text" at bounding box center [877, 49] width 196 height 30
type input "emm"
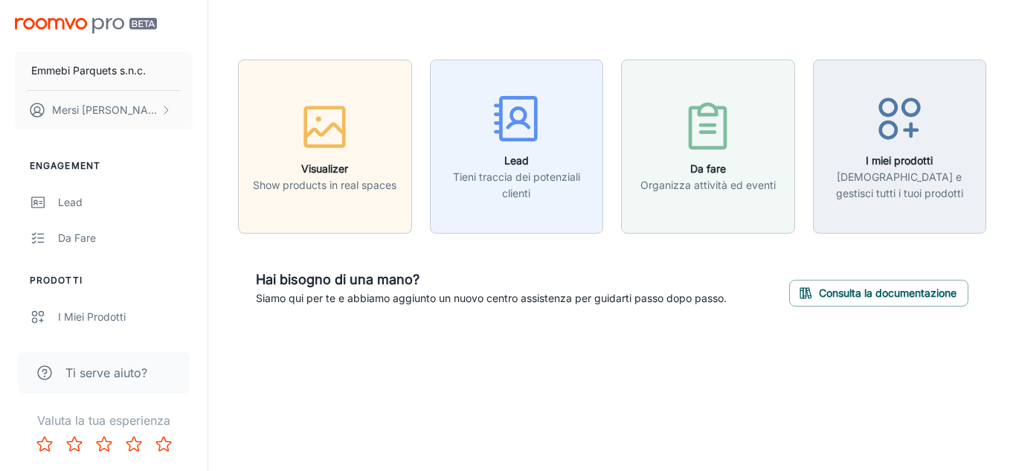
click at [146, 370] on span "Ti serve aiuto?" at bounding box center [106, 373] width 82 height 18
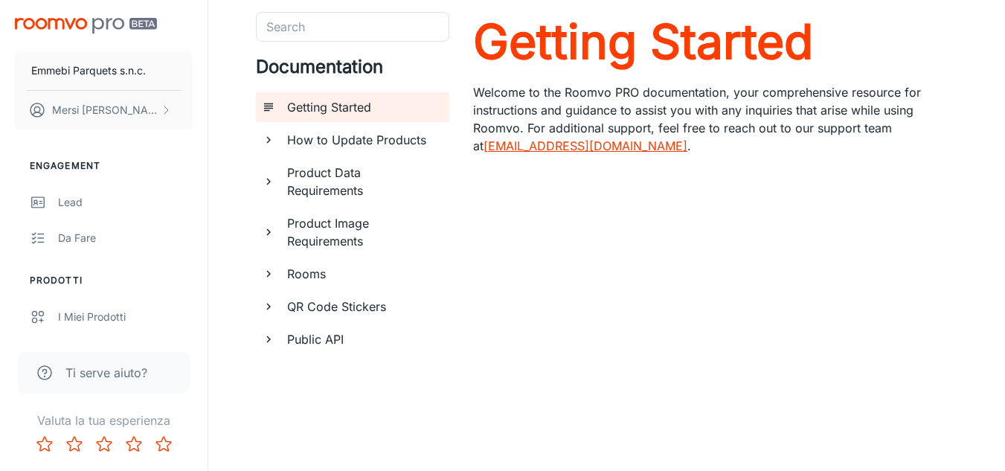
scroll to position [69, 0]
